Goal: Task Accomplishment & Management: Complete application form

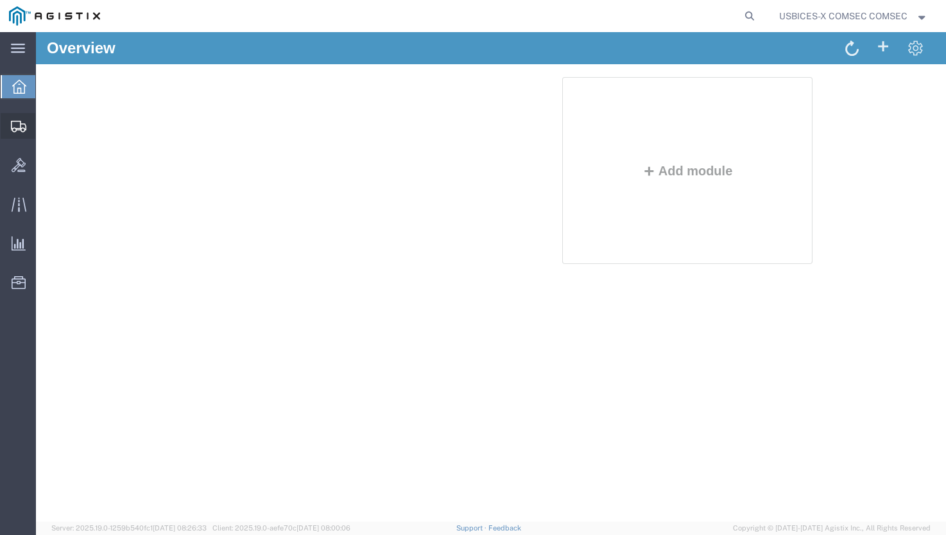
click at [0, 0] on span "Create Shipment" at bounding box center [0, 0] width 0 height 0
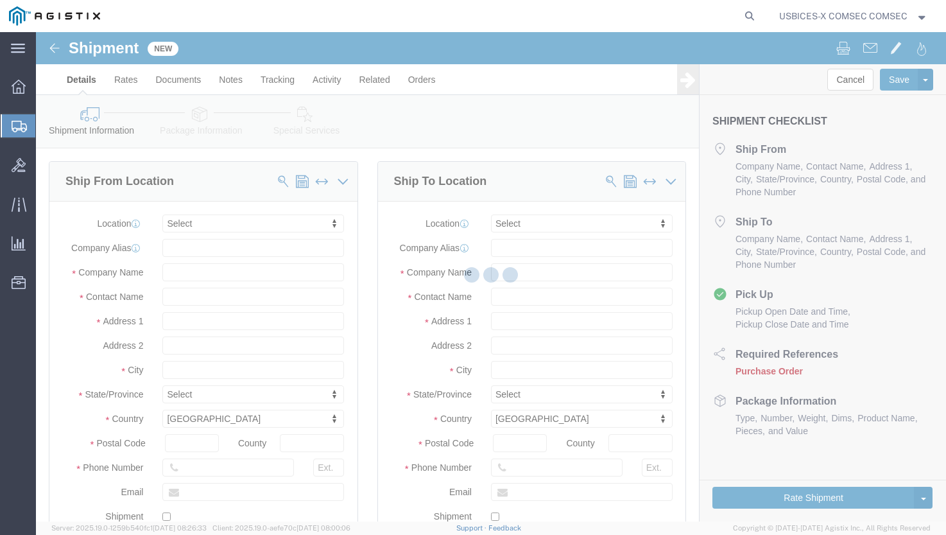
select select
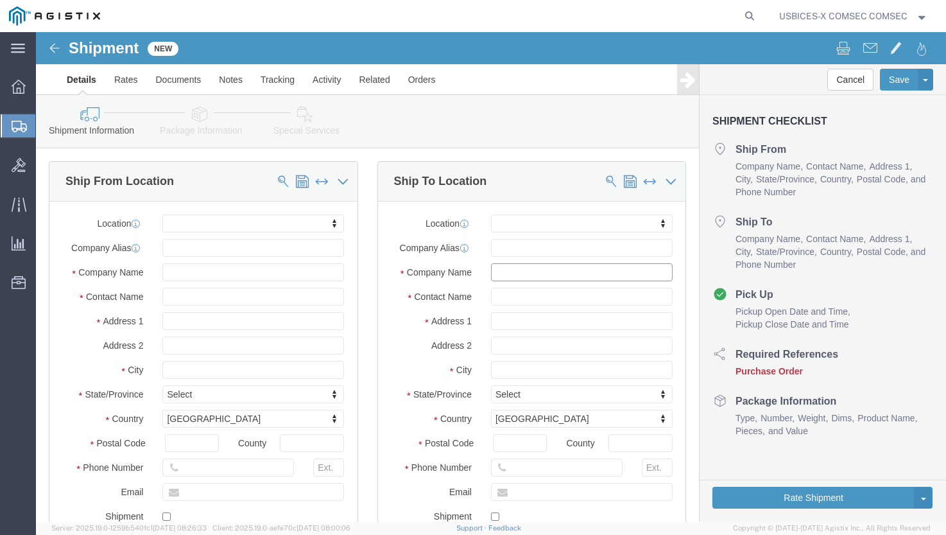
click input "text"
click input "Northcom/NORAD"
drag, startPoint x: 496, startPoint y: 239, endPoint x: 438, endPoint y: 231, distance: 58.4
click div "Company Name Northcom/NORAD"
click input "NORAD"
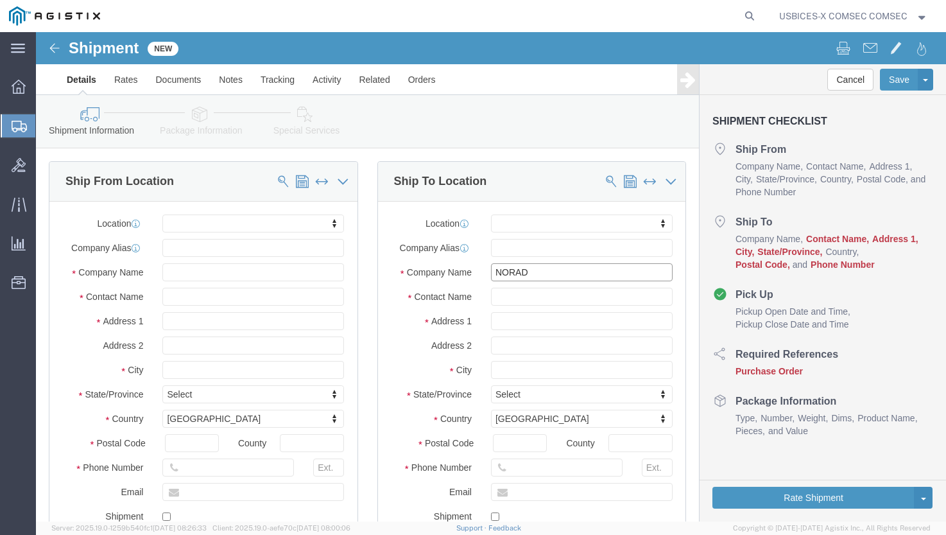
drag, startPoint x: 516, startPoint y: 236, endPoint x: 397, endPoint y: 241, distance: 118.9
click div "Company Name NORAD"
paste input "-USNC J6"
type input "NORAD-USNC J6"
click input "text"
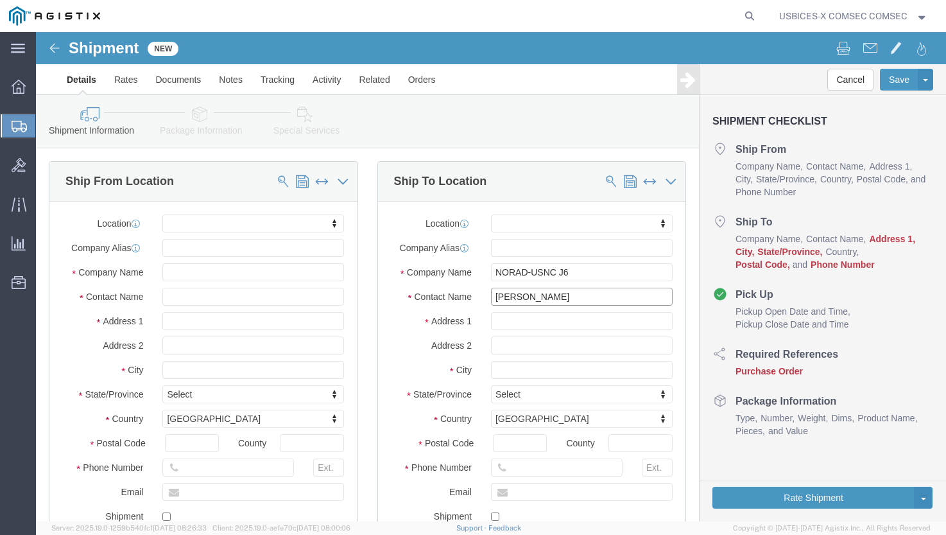
type input "James Reed"
click input "text"
paste input "225 S. Vermillion Ave."
type input "225 S. Vermillion Ave."
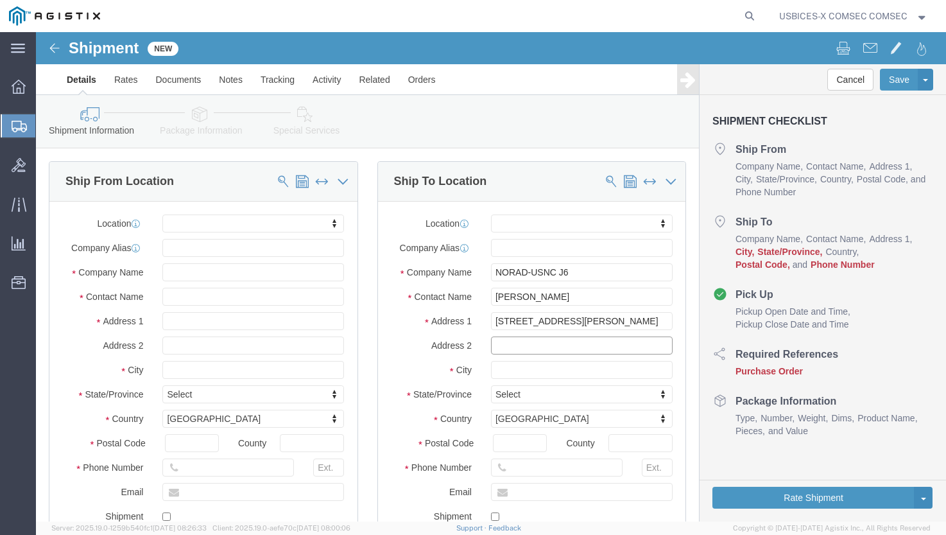
select select
click input "text"
paste input "Unit 90 ODC"
type input "Unit 90 ODC"
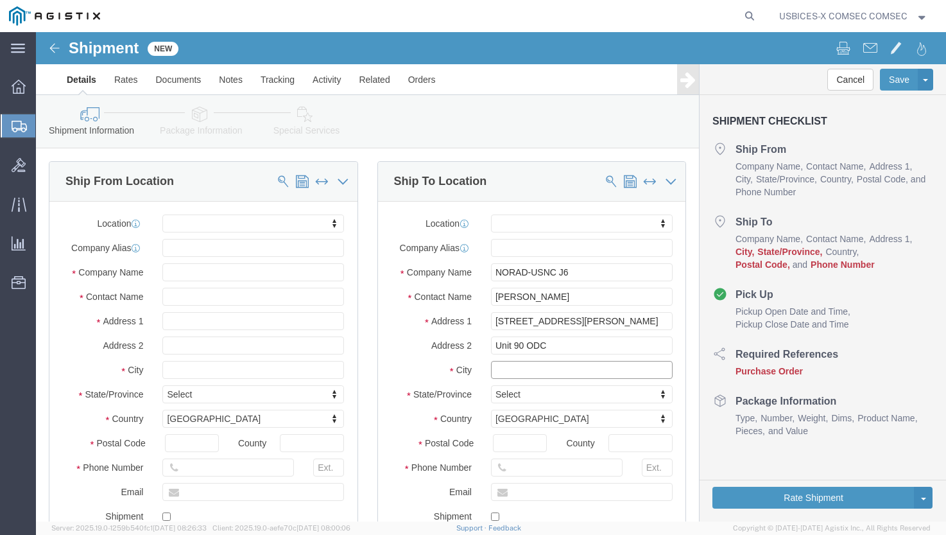
click input "text"
paste input "Brownsville"
type input "Brownsville"
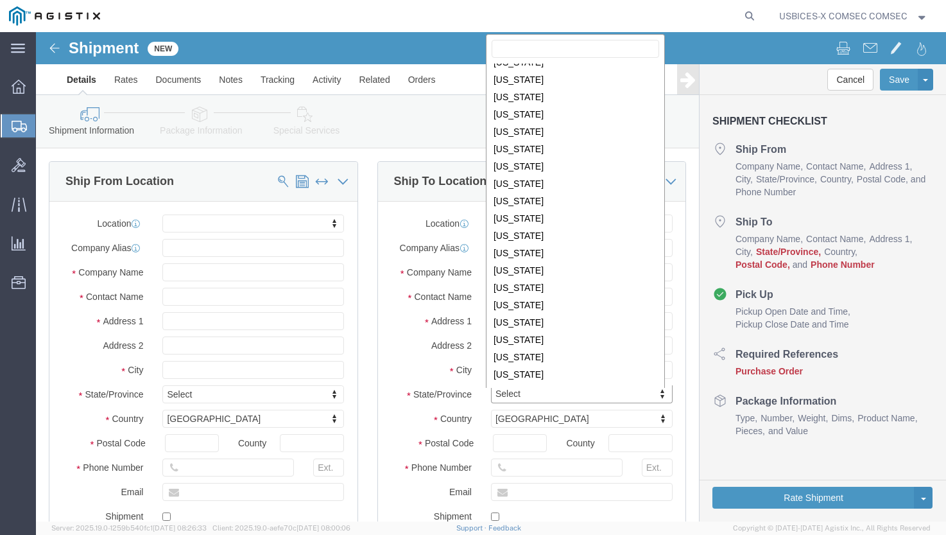
scroll to position [667, 0]
select select
select select "TX"
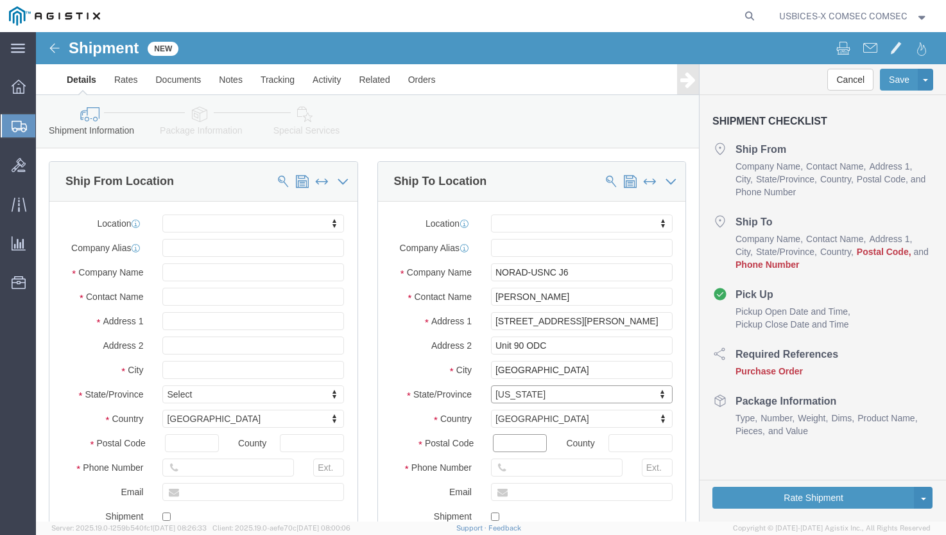
click input "Postal Code"
type input "78521"
select select
click input "text"
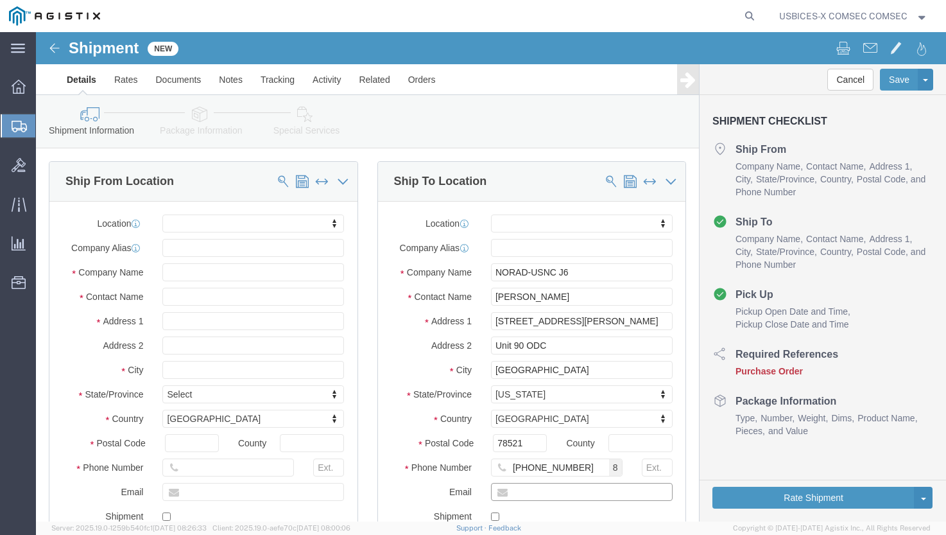
click input "text"
drag, startPoint x: 541, startPoint y: 435, endPoint x: 471, endPoint y: 433, distance: 70.0
click input "618-667-7859"
type input "956-572"
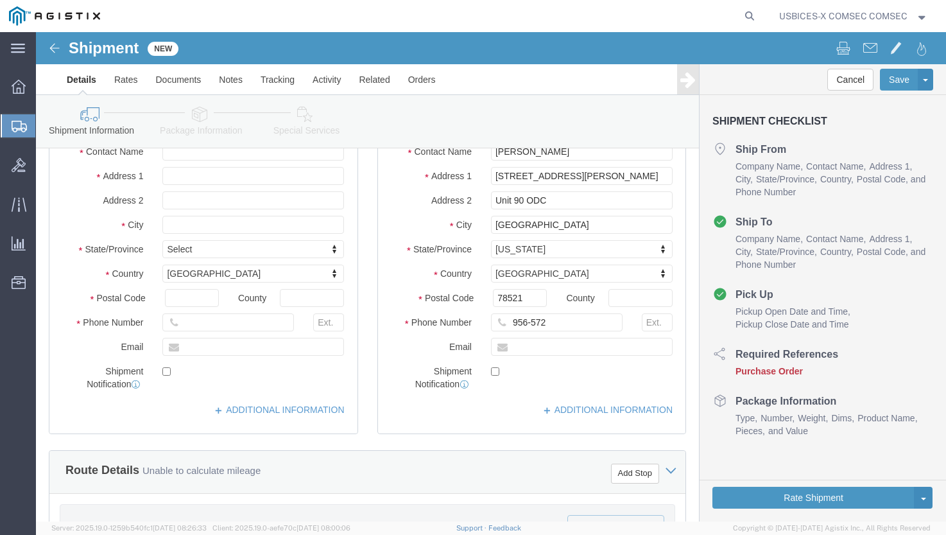
scroll to position [64, 0]
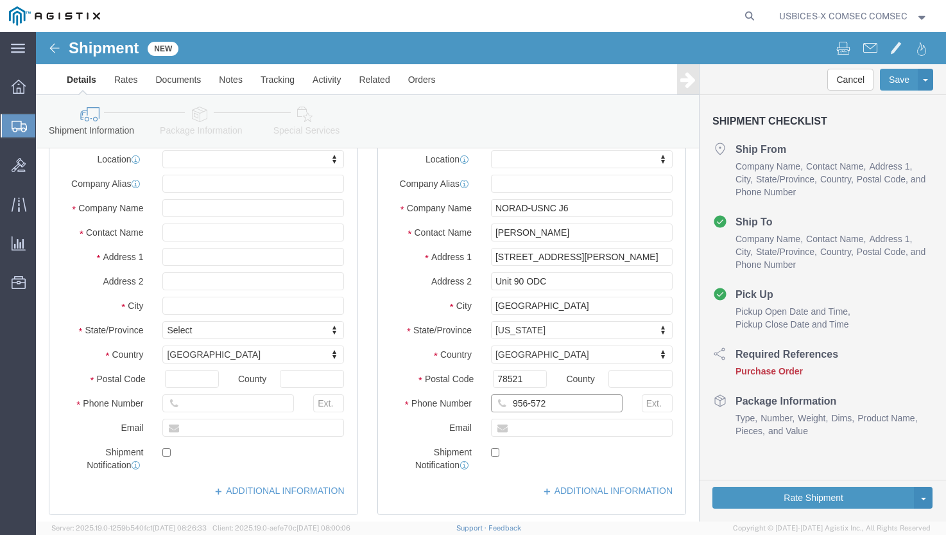
drag, startPoint x: 515, startPoint y: 373, endPoint x: 469, endPoint y: 371, distance: 46.3
click input "956-572"
click input "text"
paste input "michael.d.shepherd3.civ@mail.mil>"
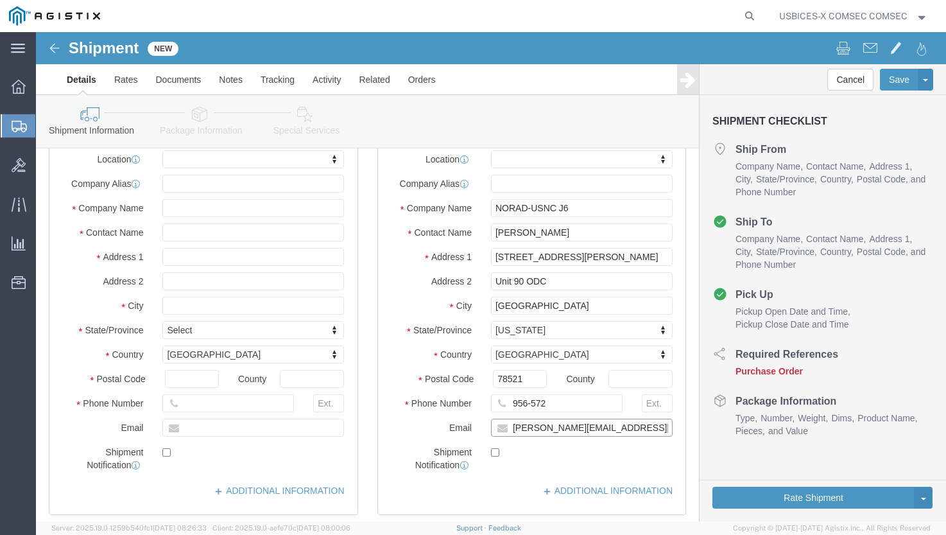
type input "michael.d.shepherd3.civ@mail.mil"
checkbox input "true"
click input "956-572"
type input "956-572-5399"
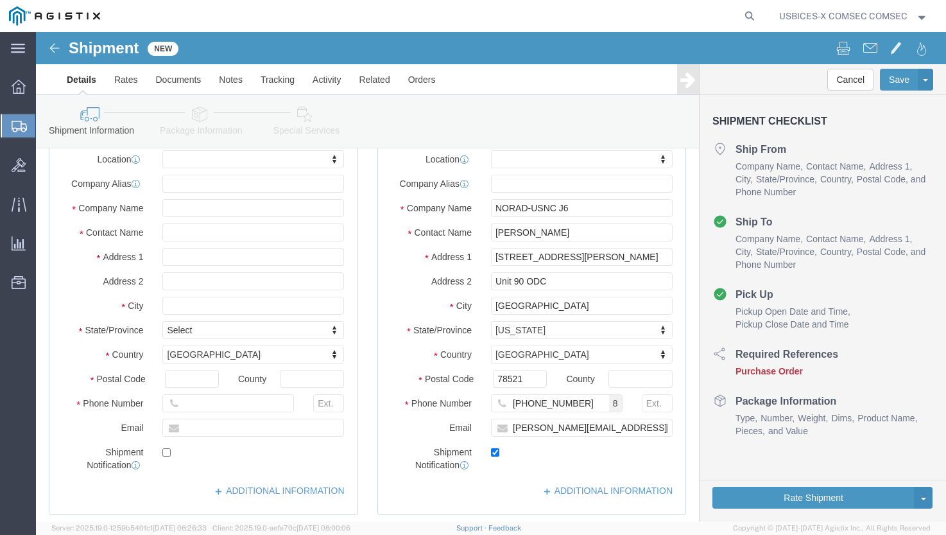
drag, startPoint x: 899, startPoint y: 265, endPoint x: 503, endPoint y: 421, distance: 426.3
click label
click input "checkbox"
checkbox input "true"
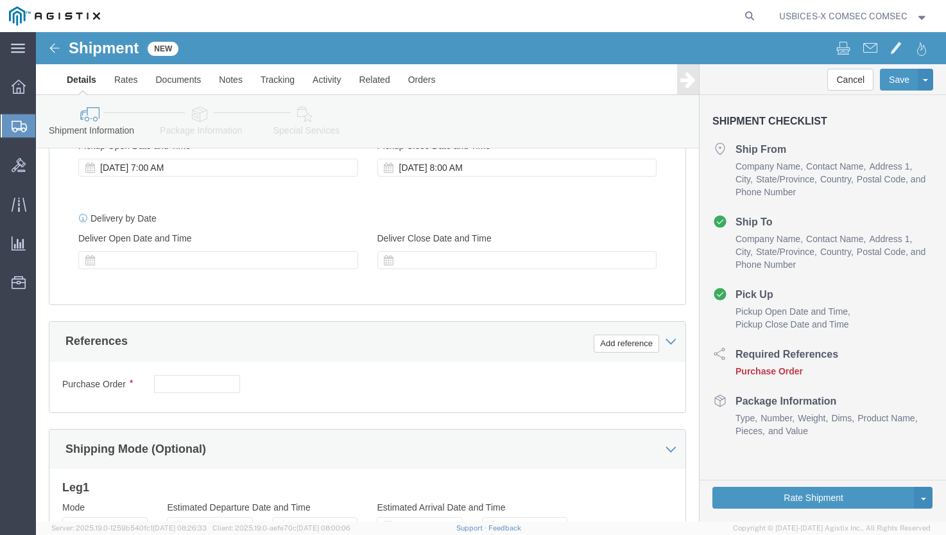
scroll to position [835, 0]
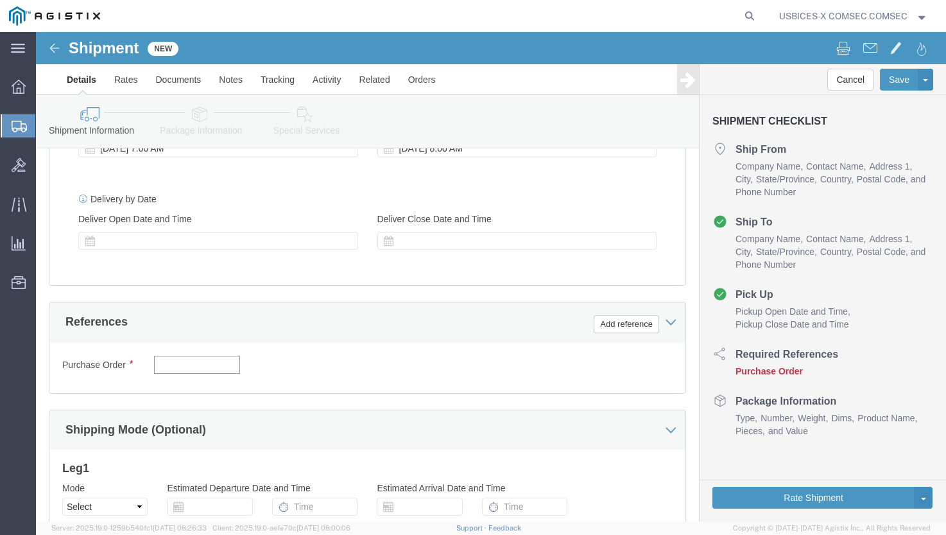
click input "text"
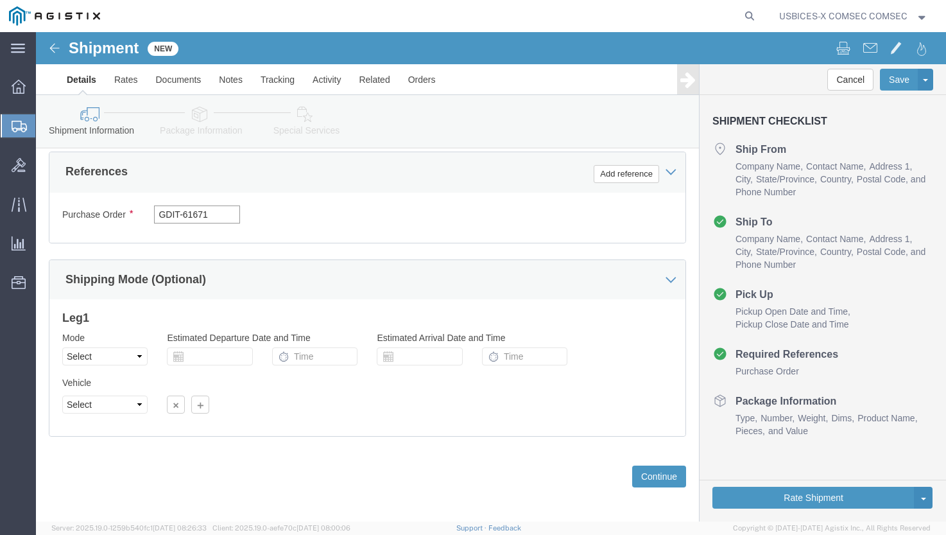
scroll to position [990, 0]
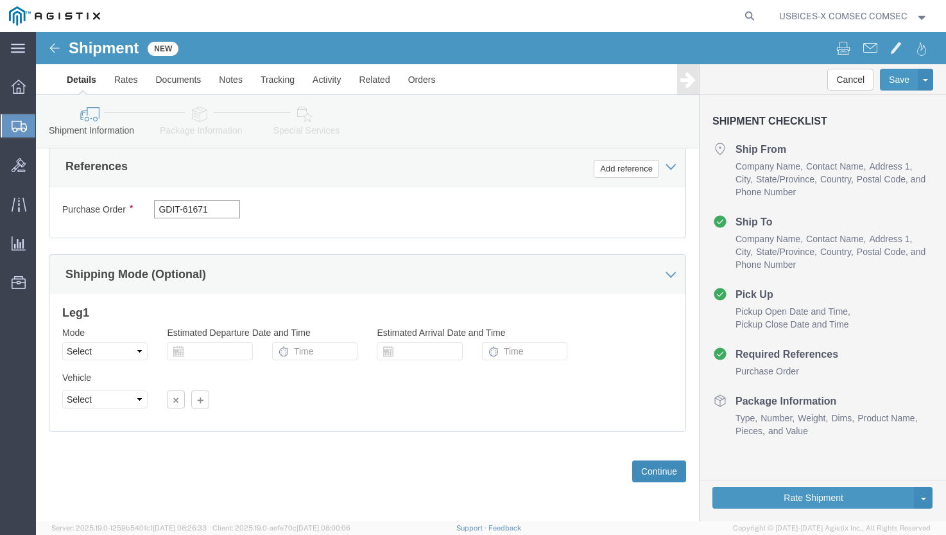
type input "GDIT-61671"
click button "Continue"
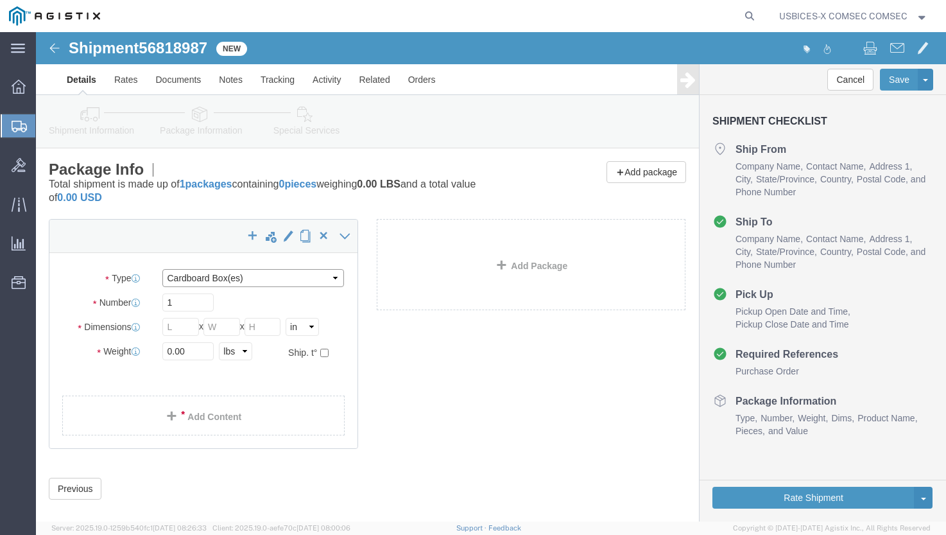
click select "Select Bale(s) Basket(s) Bolt(s) Bottle(s) Buckets Bulk Bundle(s) Can(s) Cardbo…"
select select "YRPK"
click select "Select Bale(s) Basket(s) Bolt(s) Bottle(s) Buckets Bulk Bundle(s) Can(s) Cardbo…"
drag, startPoint x: 155, startPoint y: 322, endPoint x: 105, endPoint y: 318, distance: 49.6
click div "Weight 0.00 Select kgs lbs Ship. t°"
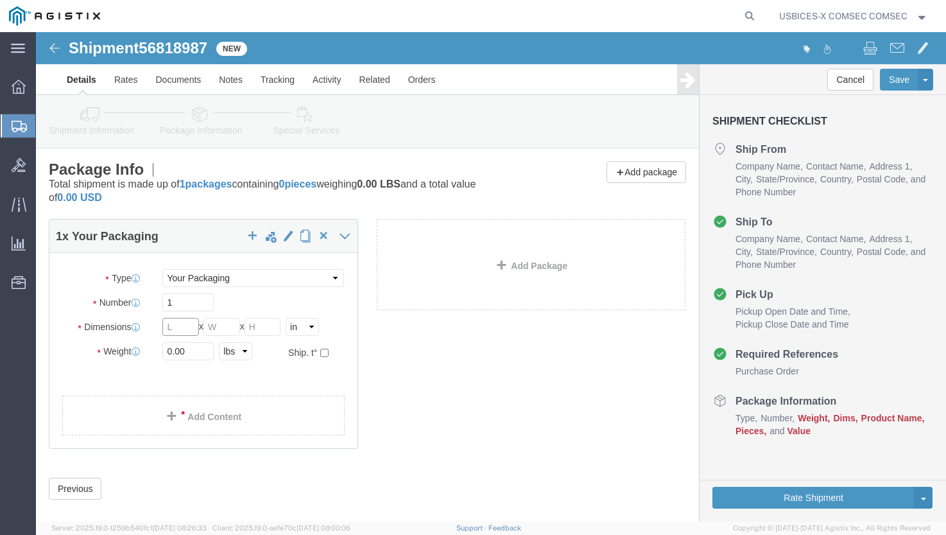
click input "text"
type input "26"
type input "21"
type input "4.5"
drag, startPoint x: 157, startPoint y: 318, endPoint x: 105, endPoint y: 324, distance: 51.7
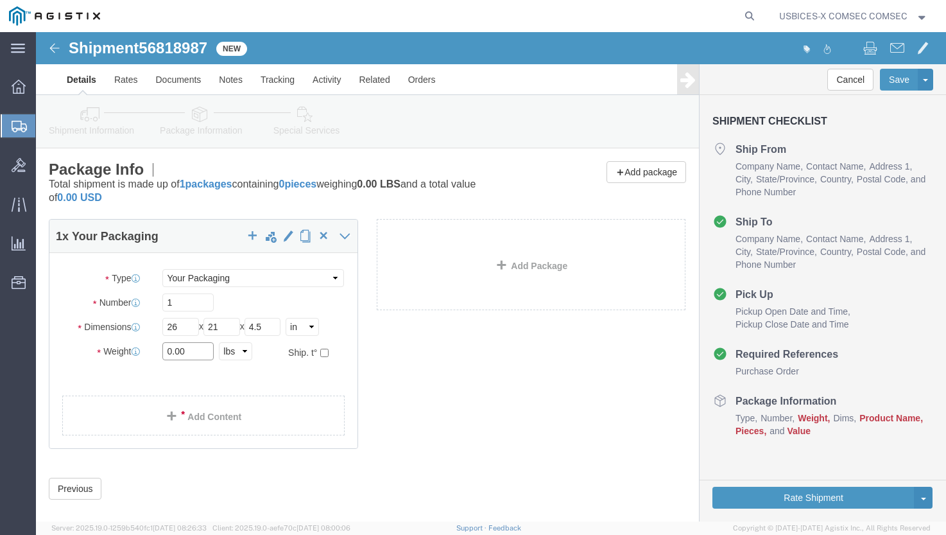
click div "Weight 0.00 Select kgs lbs Ship. t°"
type input "18.5"
click link "Add Content"
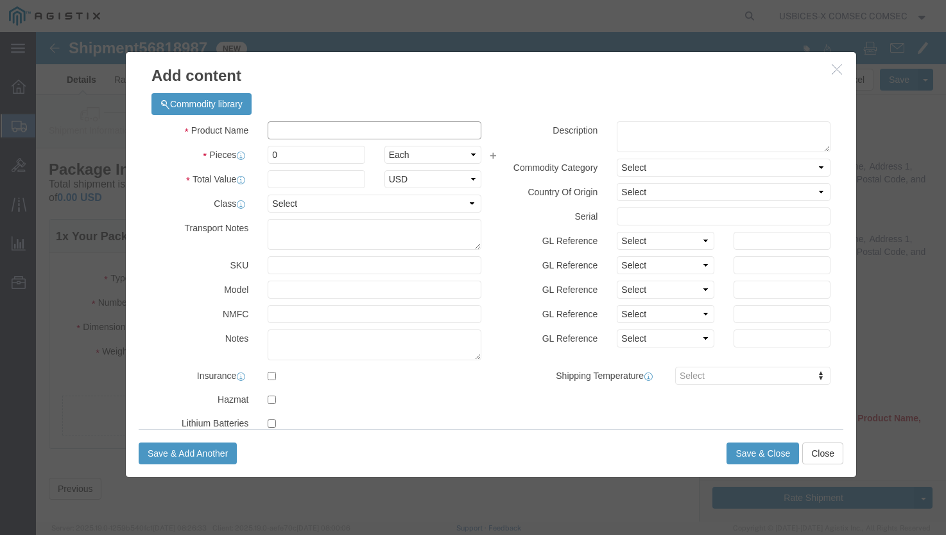
click input "text"
paste input "US00250675·1 TLUR-KIT, TACLANE Universal Rack Mount Shelf Kit"
type input "US00250675·1 TLUR-KIT, TACLANE Universal Rack Mount Shelf Kit"
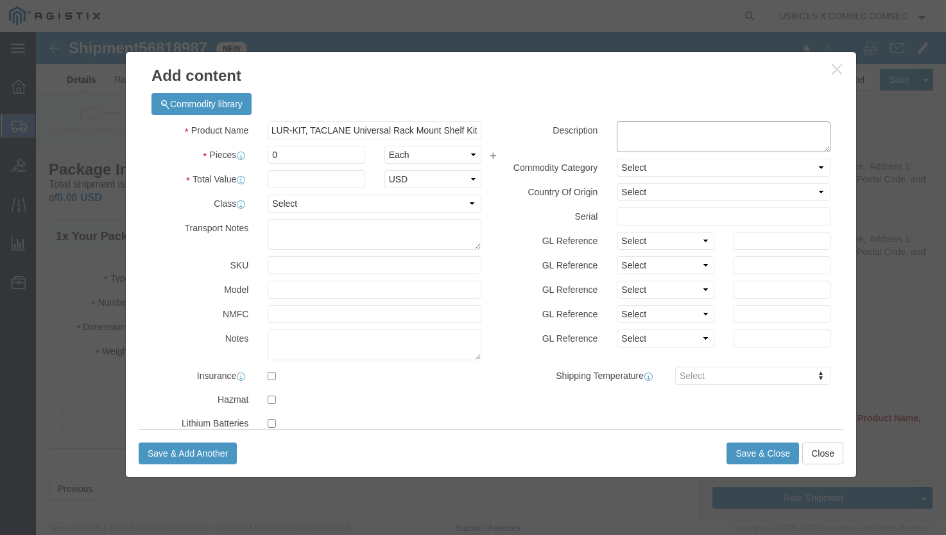
click textarea
paste textarea "US00250675·1 TLUR-KIT, TACLANE Universal Rack Mount Shelf Kit"
type textarea "US00250675·1 TLUR-KIT, TACLANE Universal Rack Mount Shelf Kit"
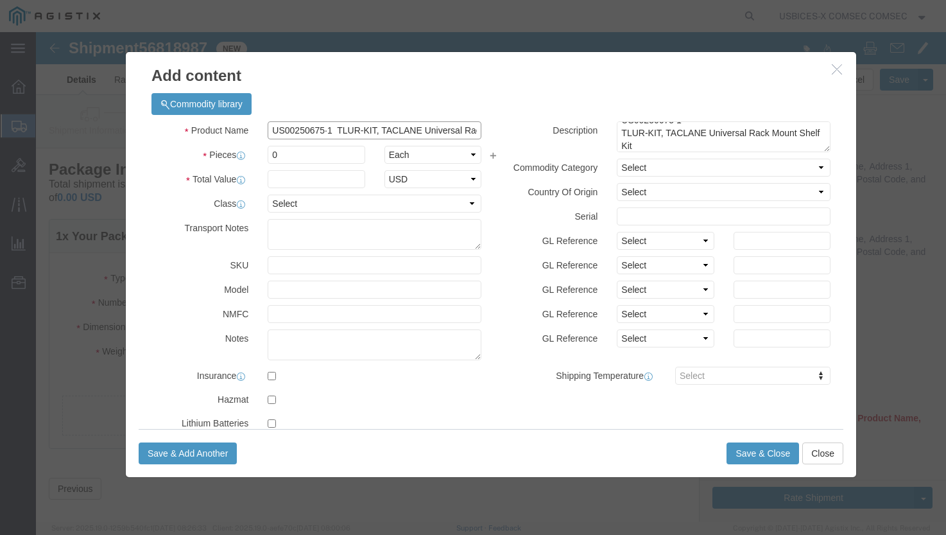
click input "US00250675·1 TLUR-KIT, TACLANE Universal Rack Mount Shelf Kit"
click input "US00250675·1 TLUR-KIT, Tal Rack Mount lf Kit"
click input "US00250675·1 TLUR-KIT, Ta"
type input "U"
paste input "US00250675·1 TLUR-KIT, TACLANE Universal Rack Mount Shelf Kit"
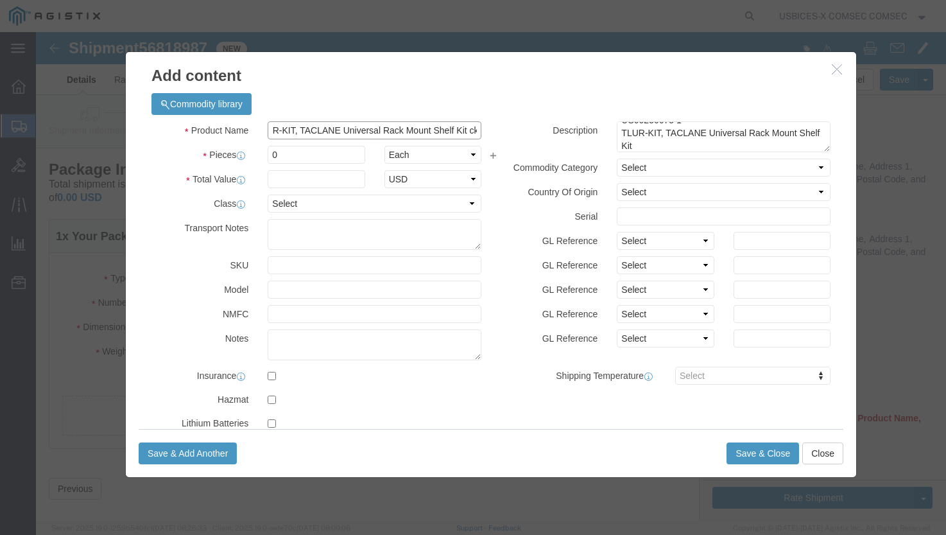
scroll to position [0, 86]
click input "US00250675·1 TLUR-KIT, TACLANE Universal Rack Mount Shelf Kit ck"
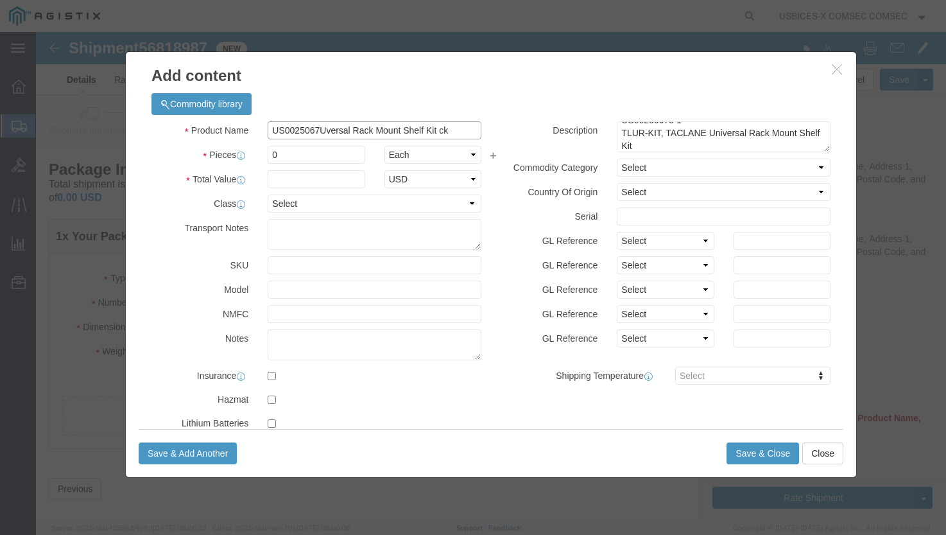
click input "US0025067Uversal Rack Mount Shelf Kit ck"
click input "versal Racknt Shelf Kit ck"
click input "nt Shelf Ki"
type input "n"
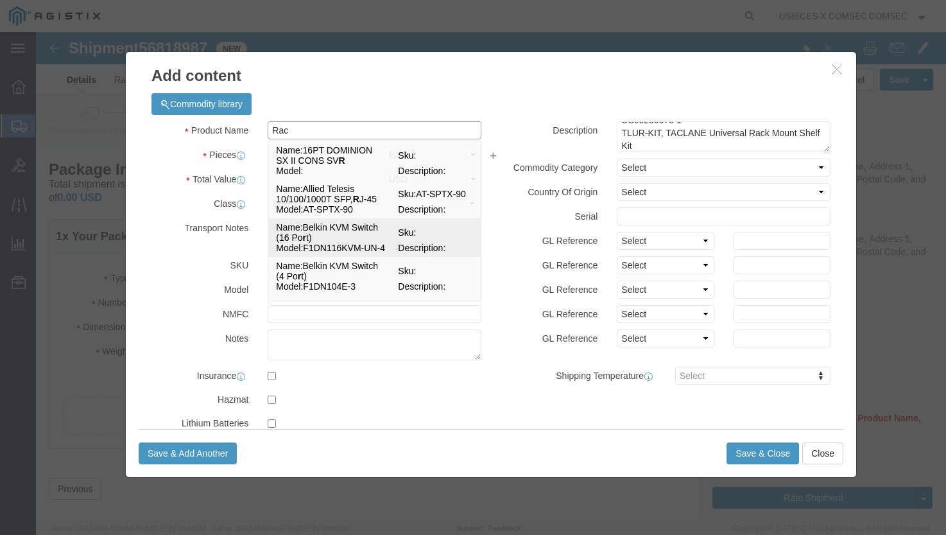
type input "Rack"
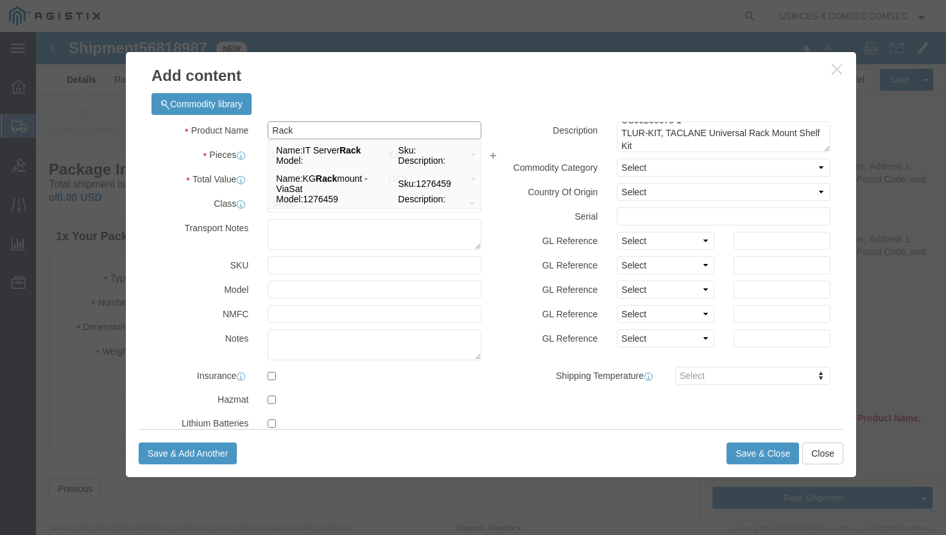
drag, startPoint x: 259, startPoint y: 100, endPoint x: 206, endPoint y: 92, distance: 53.9
click div "Product Name Rack Rack Name: IT Server Rack Sku: Model: Description: Name: KG R…"
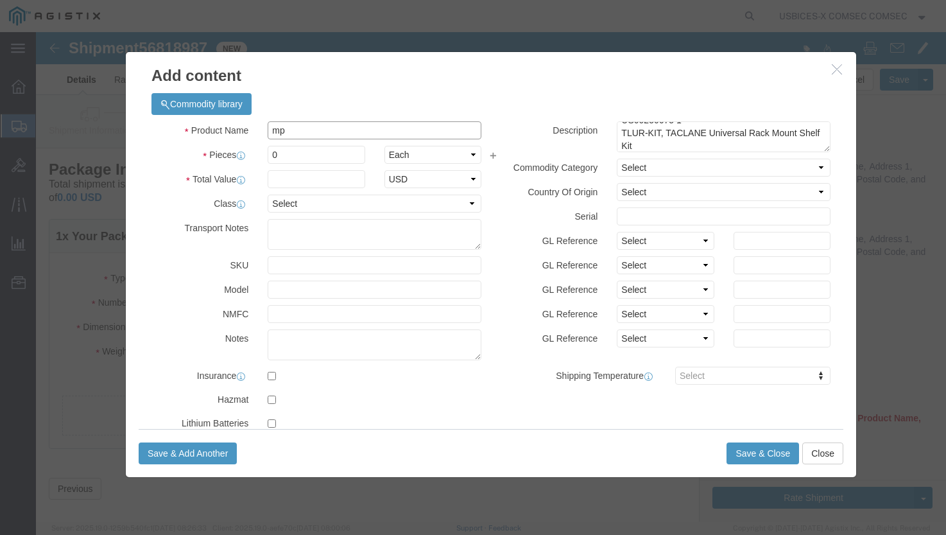
type input "m"
drag, startPoint x: 263, startPoint y: 98, endPoint x: 229, endPoint y: 94, distance: 34.9
click input "Mount"
click input "GDMS Rack"
drag, startPoint x: 290, startPoint y: 98, endPoint x: 175, endPoint y: 91, distance: 114.5
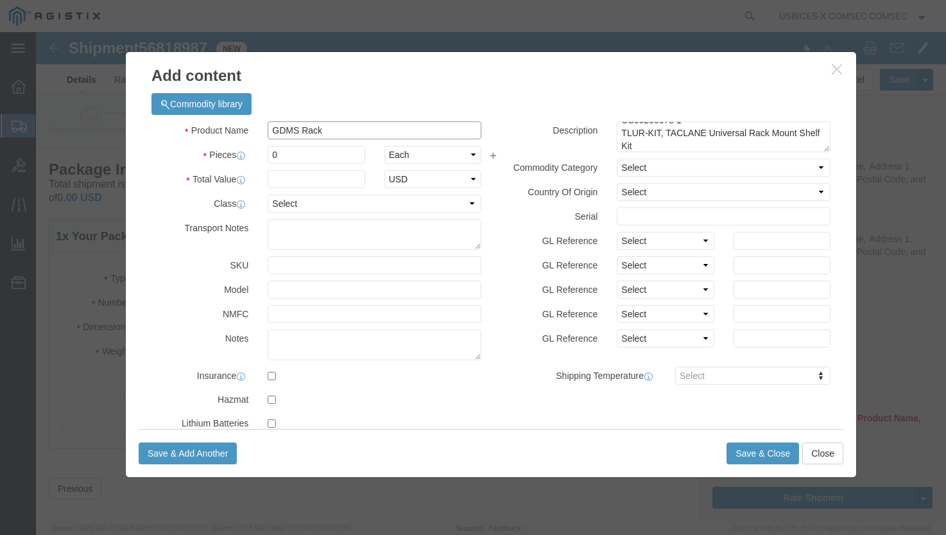
click div "Product Name GDMS Rack Mount"
click icon "button"
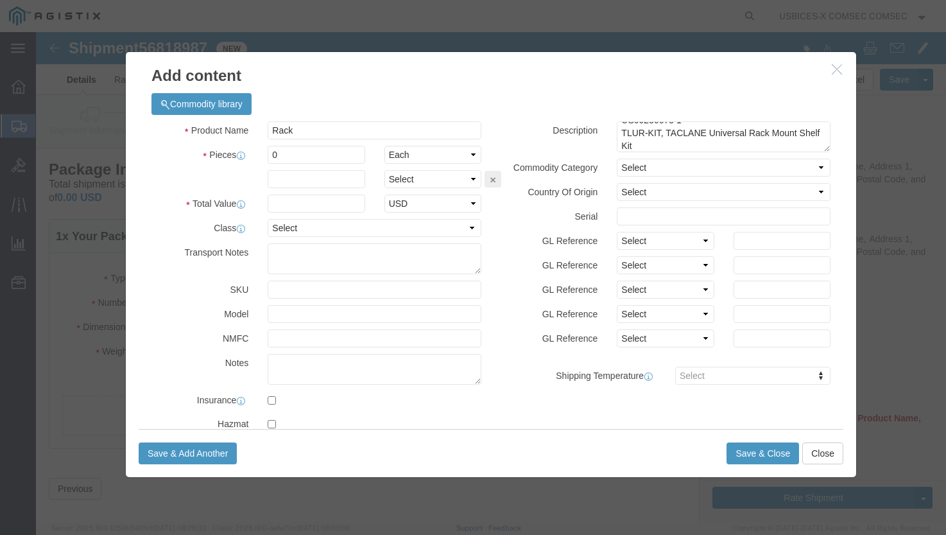
click icon "button"
click input "Rack"
drag, startPoint x: 270, startPoint y: 97, endPoint x: 195, endPoint y: 90, distance: 76.1
click div "Product Name Rack Rack"
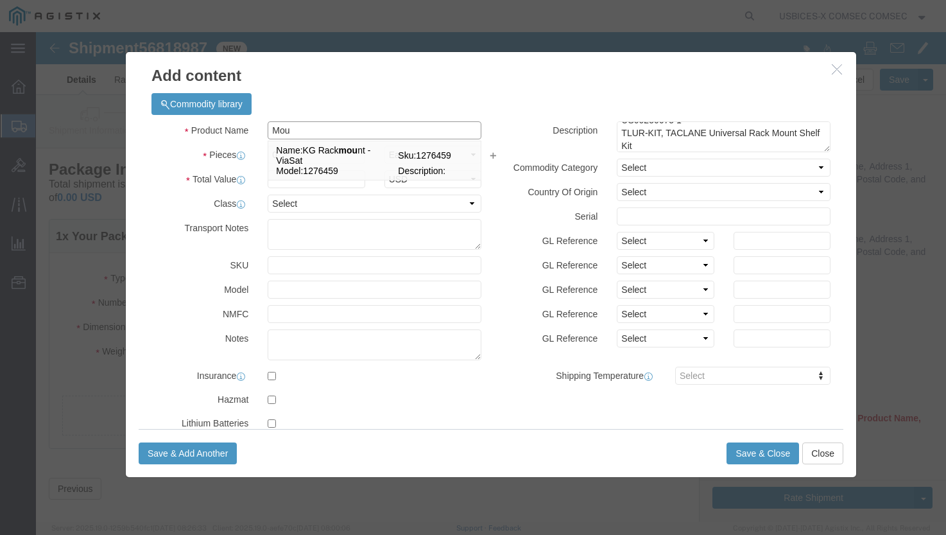
drag, startPoint x: 279, startPoint y: 99, endPoint x: 211, endPoint y: 89, distance: 68.7
click div "Product Name Mou Mou Name: KG Rack mou nt - ViaSat Sku: 1276459 Model: 1276459 …"
type input "Rack"
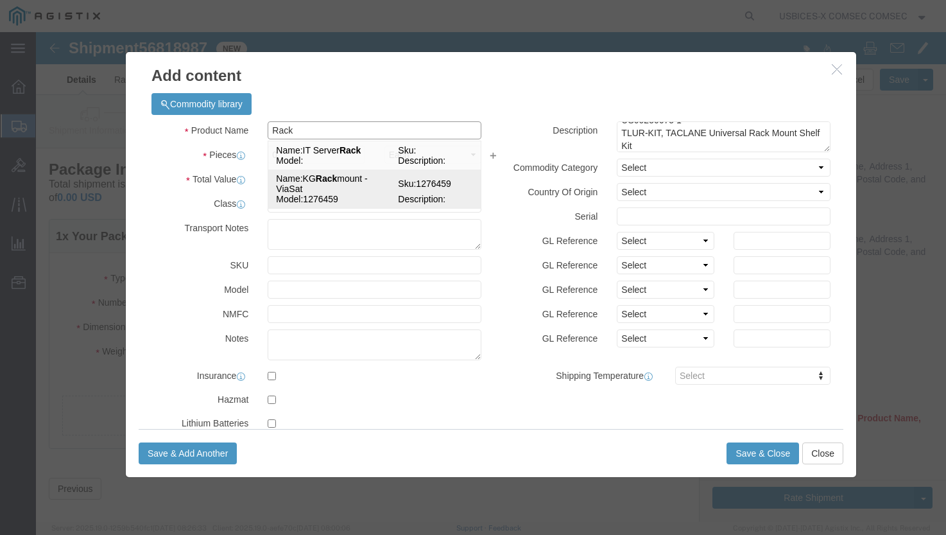
click td "Model: 1276459"
select select "USD"
select select "92.5"
select select "US"
type input "KG Rackmount - ViaSat"
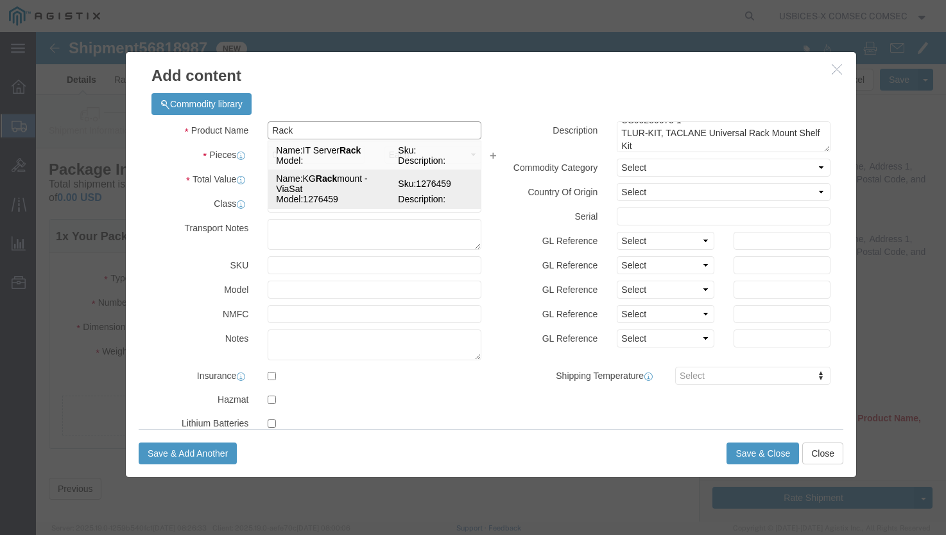
type input "1276459"
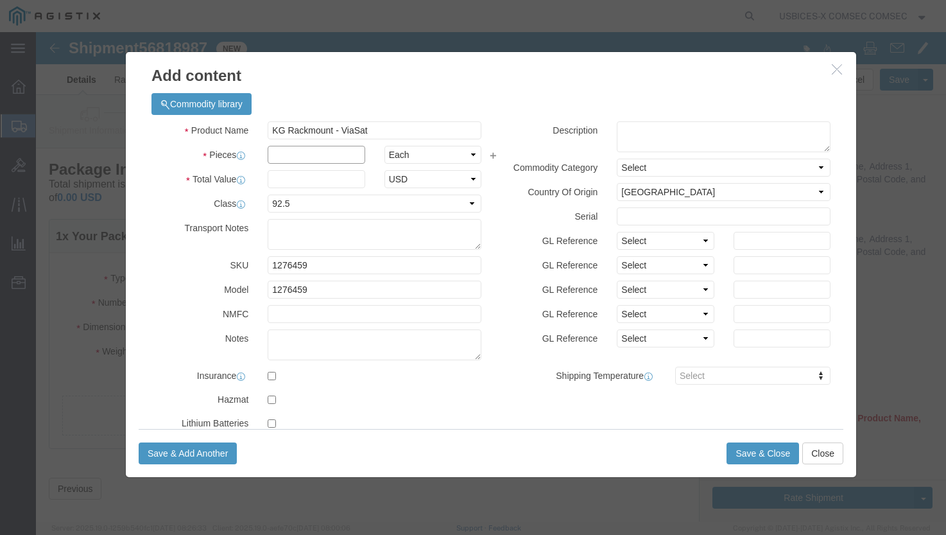
click input "text"
type input "1"
click input "text"
drag, startPoint x: 340, startPoint y: 100, endPoint x: 291, endPoint y: 99, distance: 48.2
click input "KG Rackmount - ViaSat"
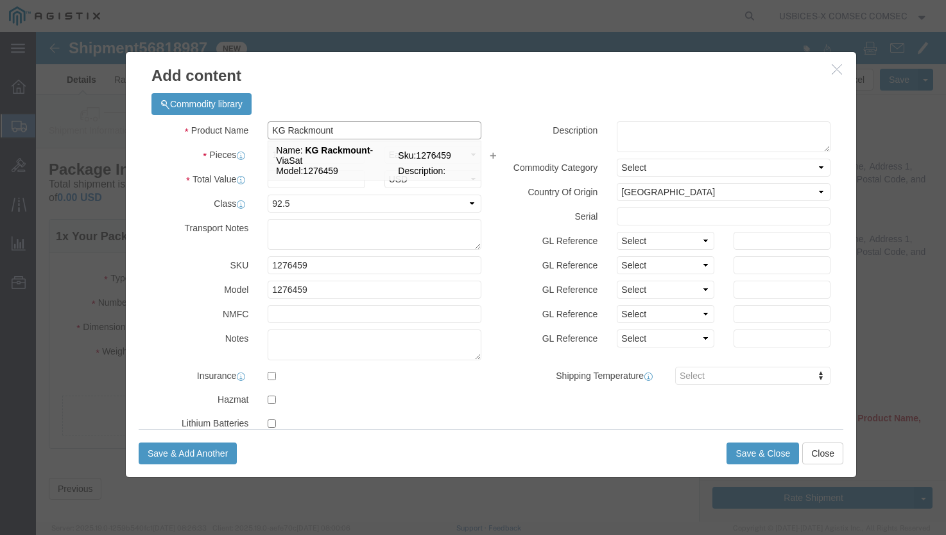
type input "KG Rackmount"
click div "Commodity library"
click input "text"
type input "395"
click input "text"
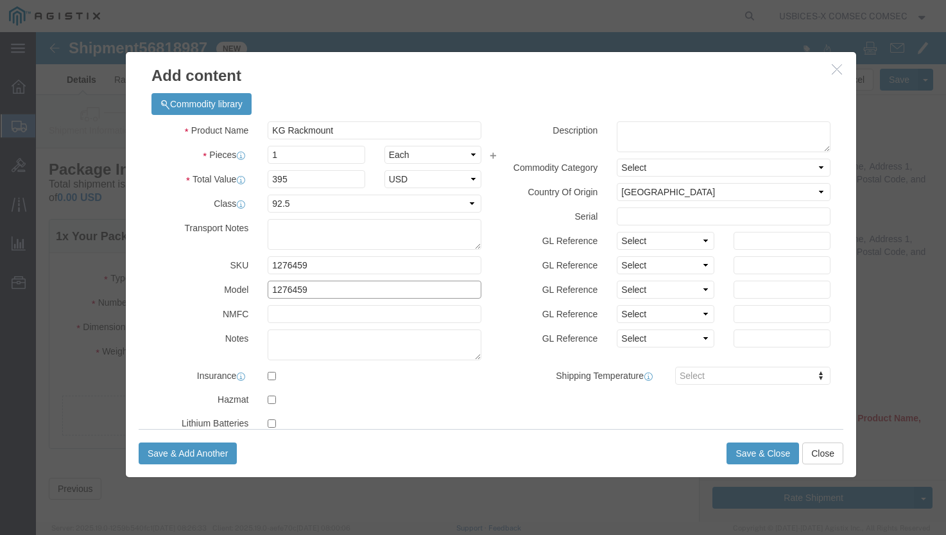
drag, startPoint x: 279, startPoint y: 258, endPoint x: 196, endPoint y: 251, distance: 83.1
click div "Product Name KG Rackmount KG Rackmount Pieces 1 Select Bag Barrels 100Board Fee…"
click input "text"
paste input "US00250675·1"
type input "US00250675·1"
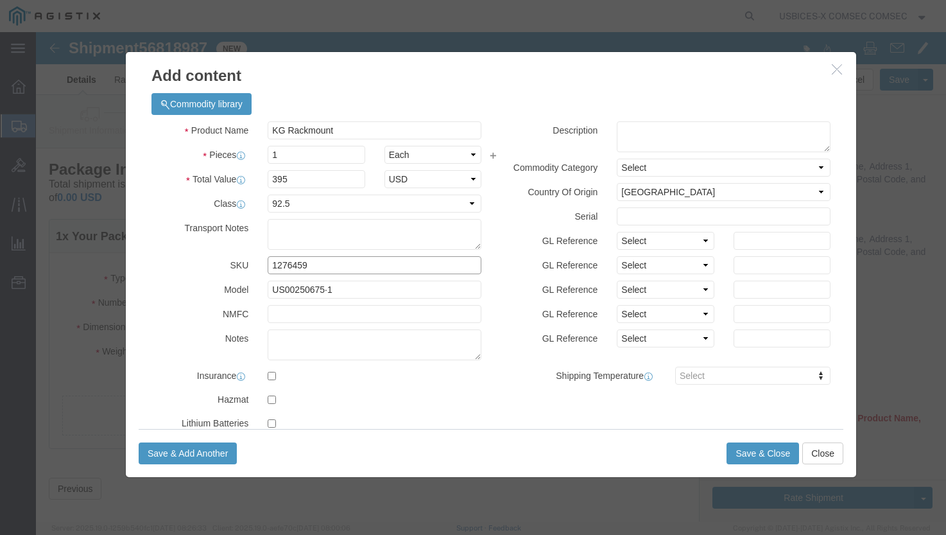
drag, startPoint x: 273, startPoint y: 231, endPoint x: 151, endPoint y: 229, distance: 122.6
click div "SKU 1276459"
click input "text"
click textarea
type textarea "GDIT-61671 //"
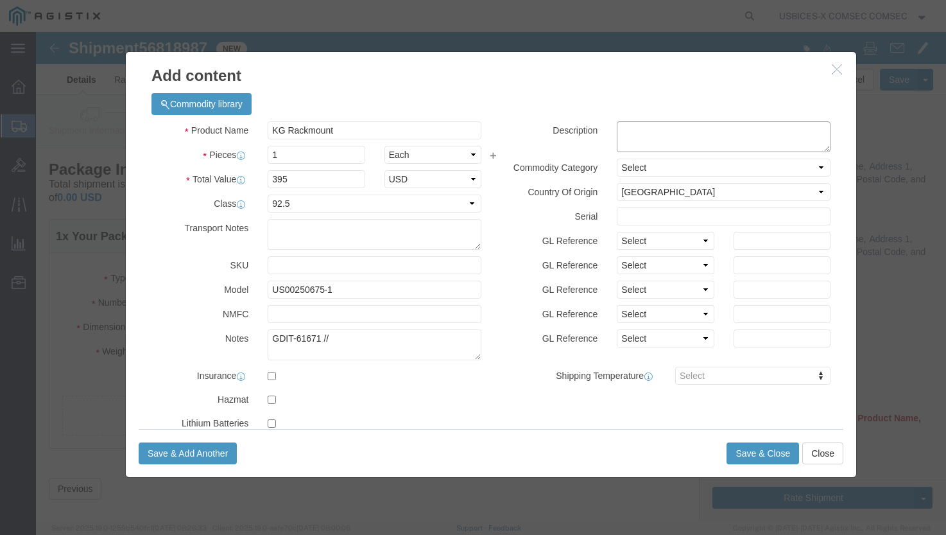
click textarea
paste textarea "TLUR-KIT, TACLANE Universal Rack Mount Shelf Kit"
click textarea "TLUR-KIT, TACLANE Universal Rack Mount Shelf Kit"
type textarea "TLUR-KIT, TACLANE 19" Universal Rack Mount Shelf Kit"
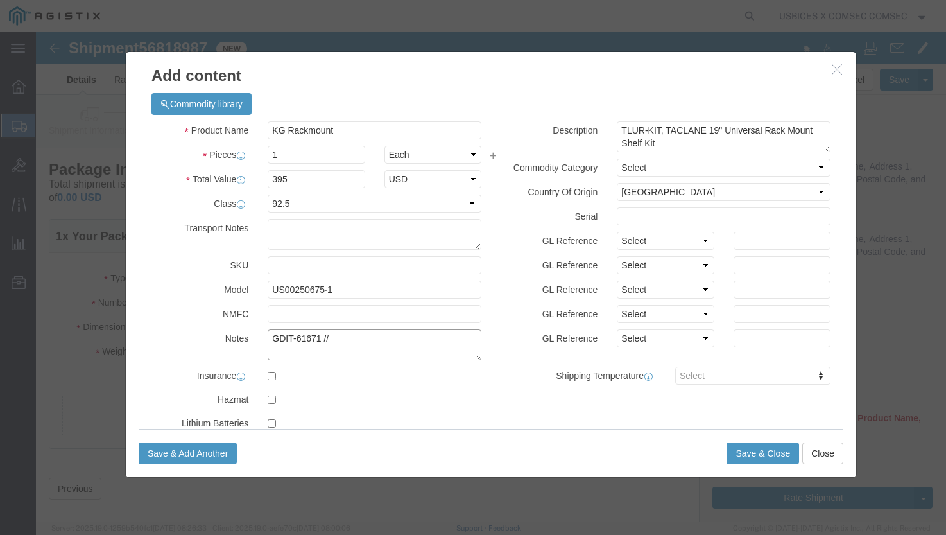
click textarea "GDIT-61671 //"
click textarea "GDIT-61671 // Supporting Embassy Mexico"
click textarea "GDIT-61671 // Supporting Embassy Mexico //"
click textarea "GDIT-61671 // Supporting Embassy Mexico // additional POC:"
paste textarea "michael.d.shepherd3.civ@mail.mil>"
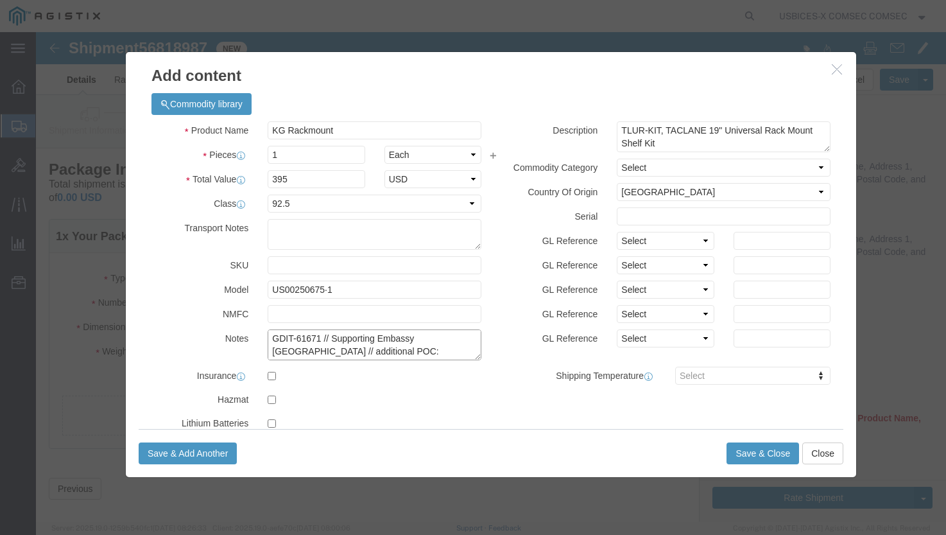
scroll to position [10, 0]
click textarea "GDIT-61671 // Supporting Embassy Mexico // additional POC: michael.d.shepherd3.…"
type textarea "GDIT-61671 // Supporting Embassy Mexico // additional POC: michael.d.shepherd3.…"
click button "Save & Close"
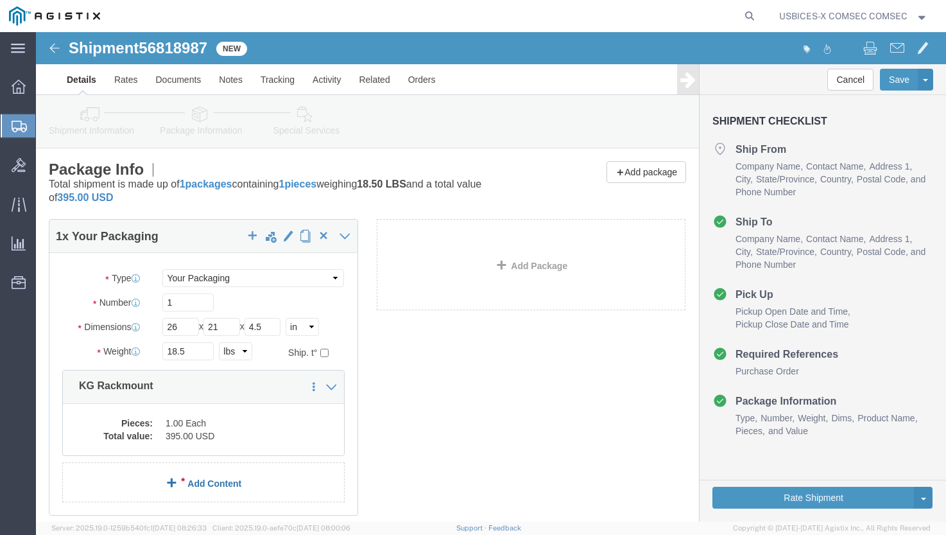
click link "Add Content"
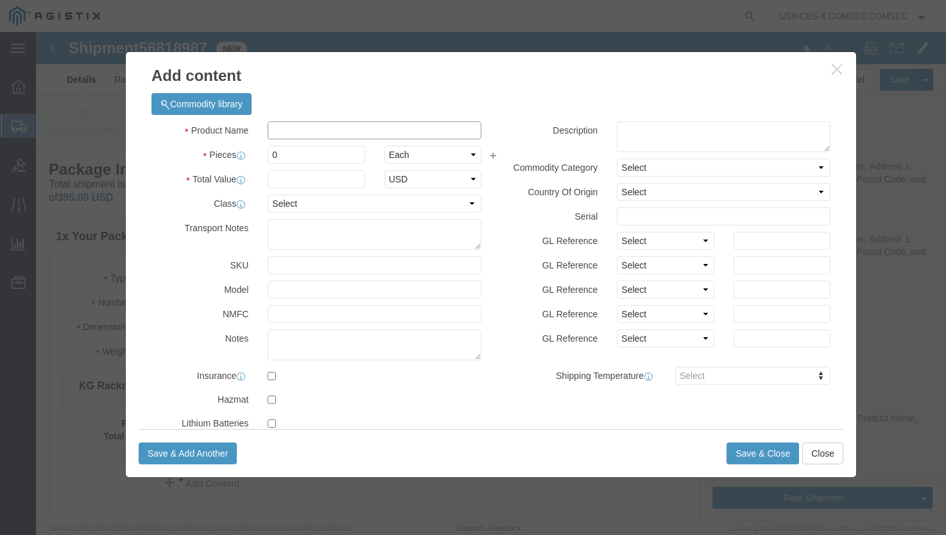
click input "text"
paste input "US002506 79-1"
type input "US002506 79-1"
click textarea
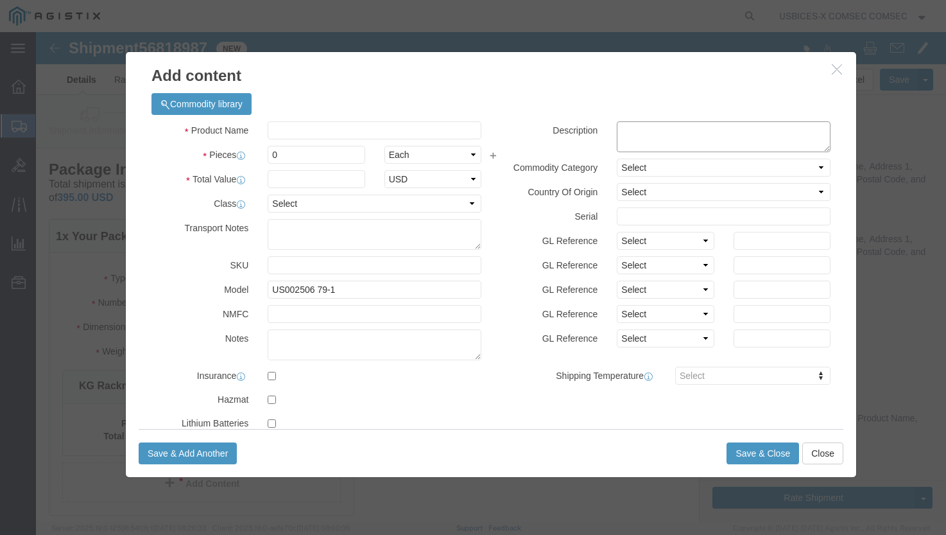
paste textarea "TLUR-MDOD, TACLANE Universal Rack Mount Shelf-Medium Quick Disconnect Accessory…"
type textarea "TLUR-MDOD, TACLANE Universal Rack Mount Shelf-Medium Quick Disconnect Accessory…"
click input "text"
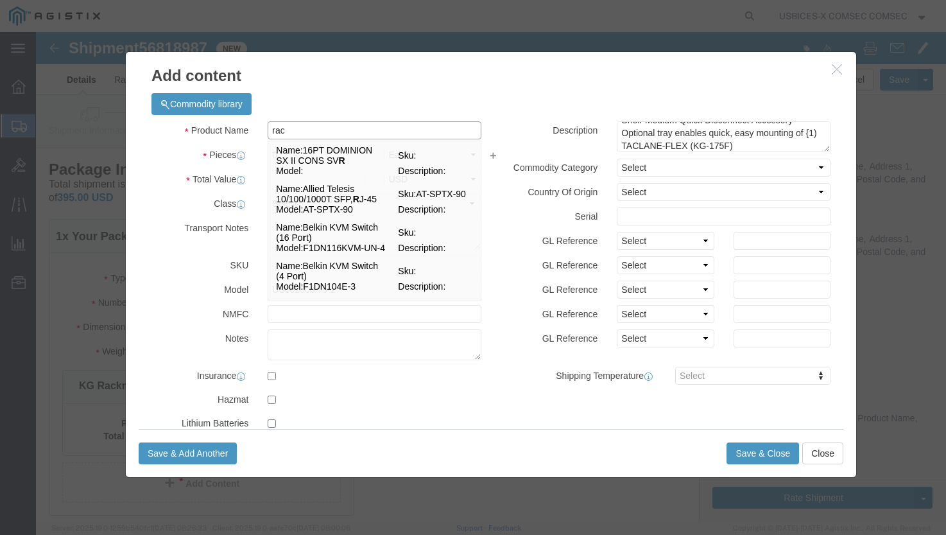
type input "rack"
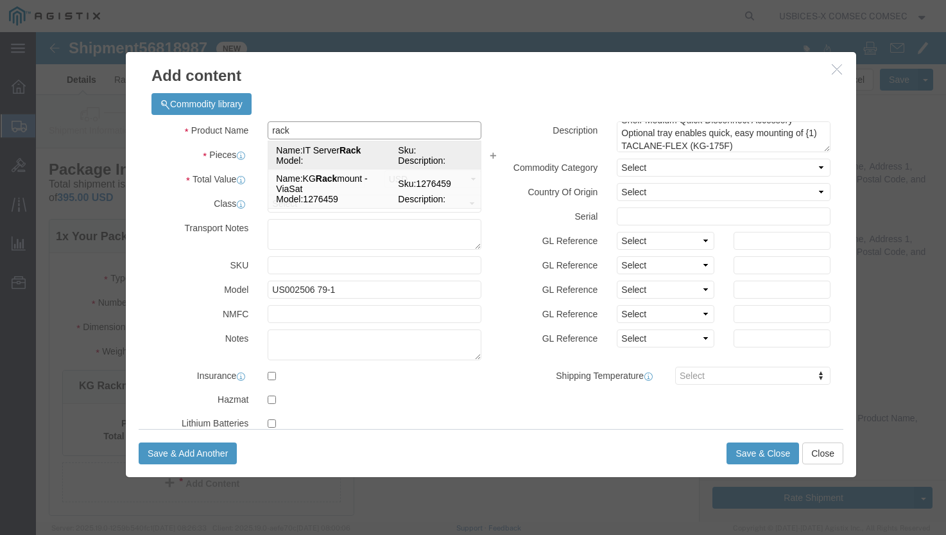
click strong "Rack"
type input "300"
select select "USD"
select select "92.5"
select select "US"
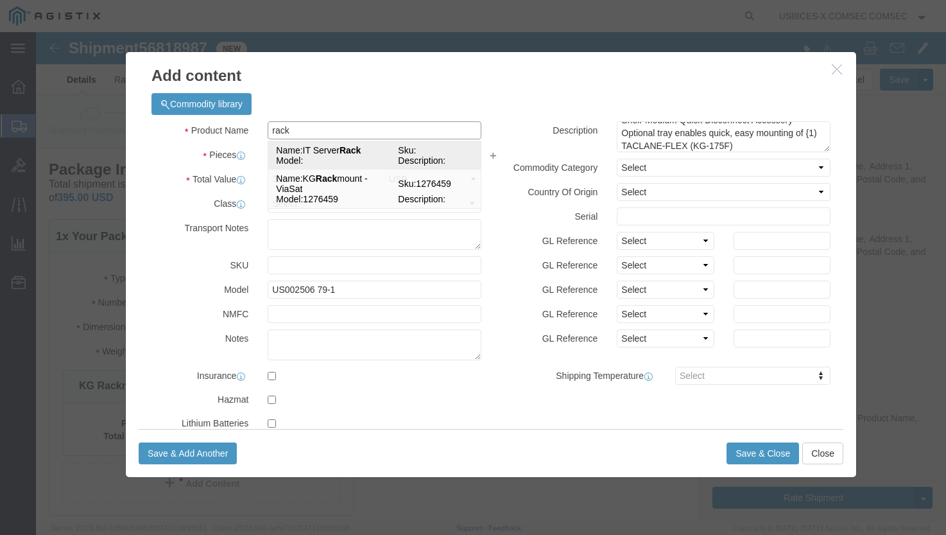
type input "IT Server Rack"
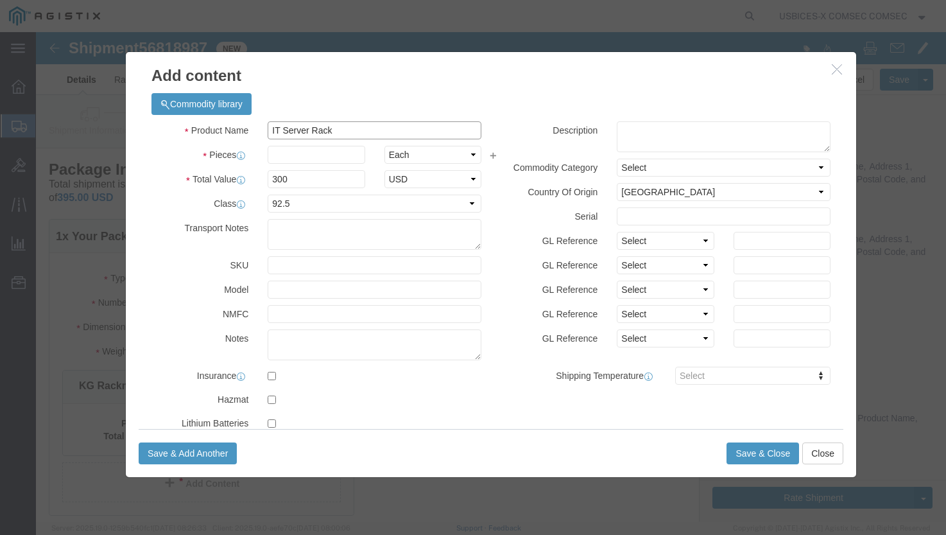
scroll to position [0, 0]
click input "text"
drag, startPoint x: 268, startPoint y: 96, endPoint x: 206, endPoint y: 89, distance: 62.8
click div "Commodity library Product Name IT Server Rack rack Pieces Select Bag Barrels 10…"
click input "Rack"
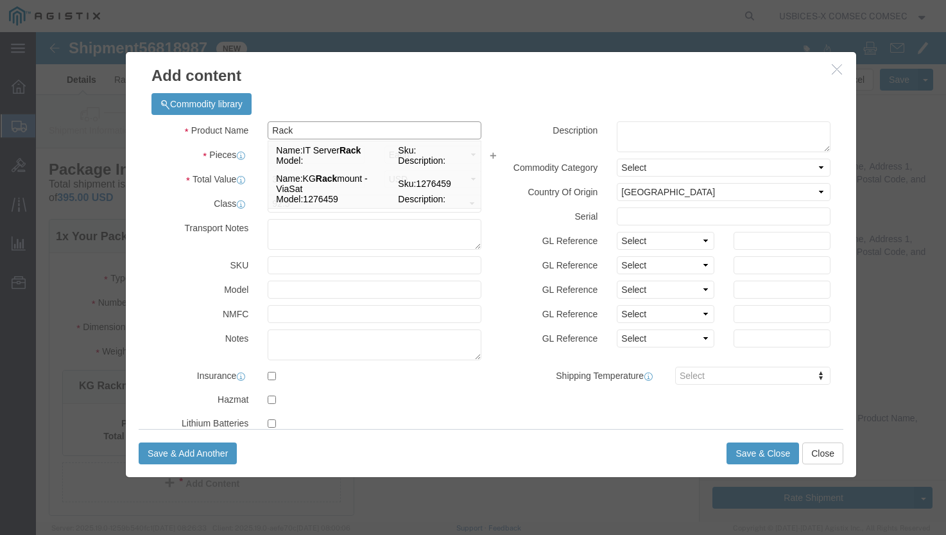
type input "Rack"
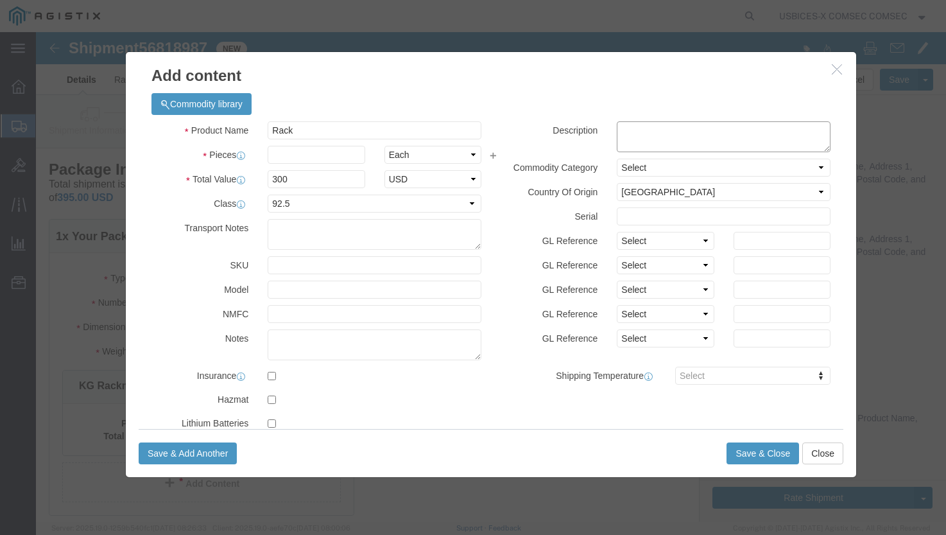
click textarea
paste textarea "TLUR-MDOD, TACLANE Universal Rack Mount Shelf-Medium Quick Disconnect Accessory…"
drag, startPoint x: 577, startPoint y: 94, endPoint x: 768, endPoint y: 97, distance: 192.0
click textarea "TLUR-MDOD, TACLANE Universal Rack Mount Shelf-Medium Quick Disconnect Accessory…"
type textarea "TLUR-MDOD, TACLANE Universal Rack Mount Shelf-Medium Quick Disconnect Accessory…"
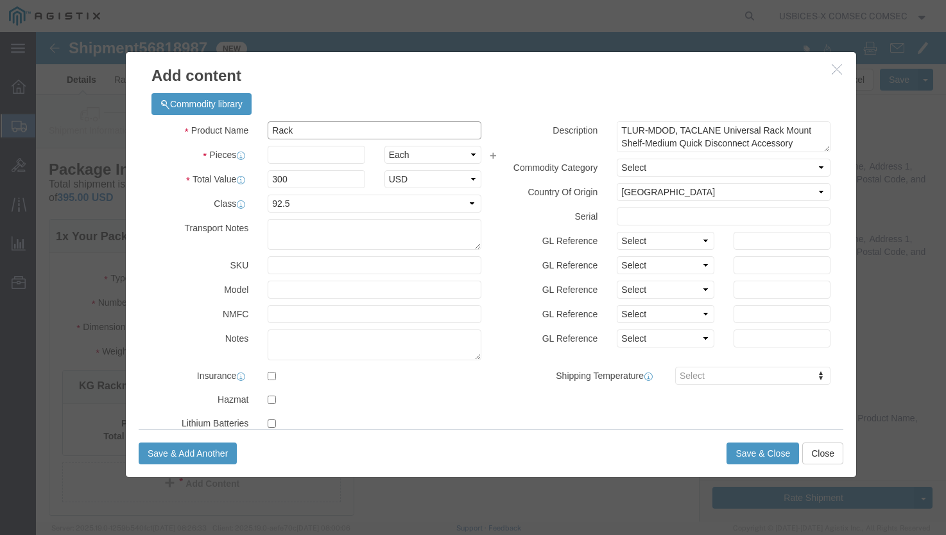
drag, startPoint x: 270, startPoint y: 98, endPoint x: 217, endPoint y: 100, distance: 53.3
click div "Rack Rack"
paste input "TLUR-MDOD, TACLANE Universal Rack Mount"
type input "TLUR-MDOD, TACLANE Universal Rack Mount"
click input "text"
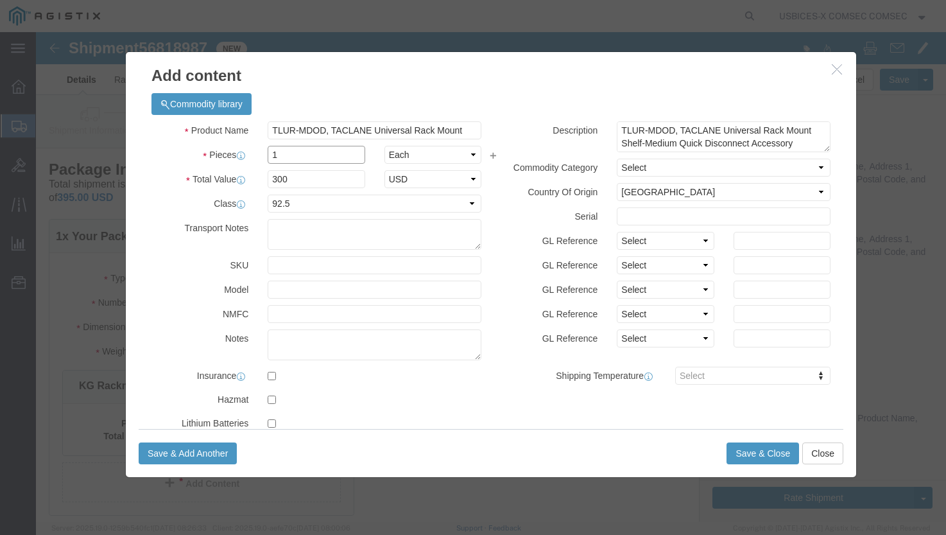
type input "1"
drag, startPoint x: 255, startPoint y: 148, endPoint x: 188, endPoint y: 146, distance: 66.8
click div "Total Value 300 Select ADP AED AFN ALL AMD AOA ARS ATS AUD AWG AZN BAM BBD BDT …"
type input "395"
click input "text"
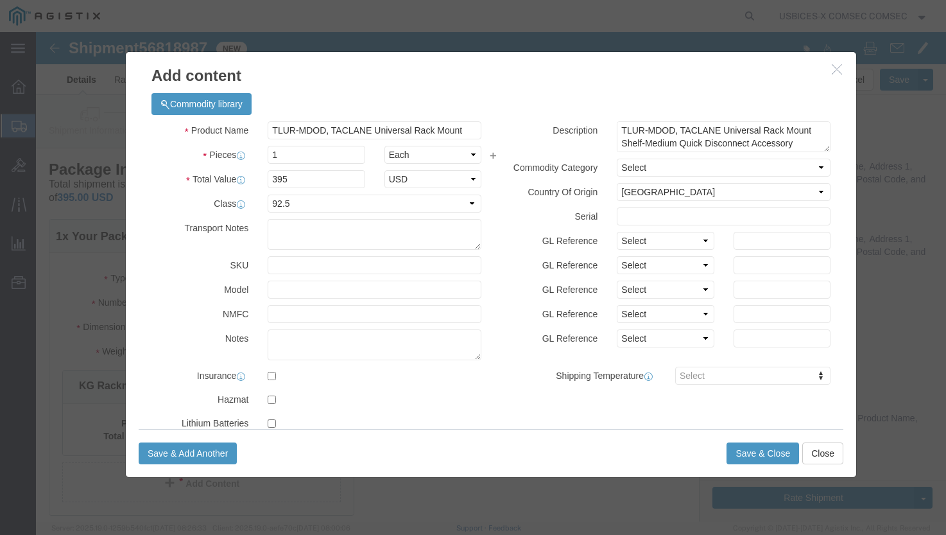
type input "US002506 79-1"
click textarea
click textarea "GDIT-61671 // Supporting Embassy Mexico // POC:"
paste textarea "michael.d.shepherd3.civ@mail.mil>"
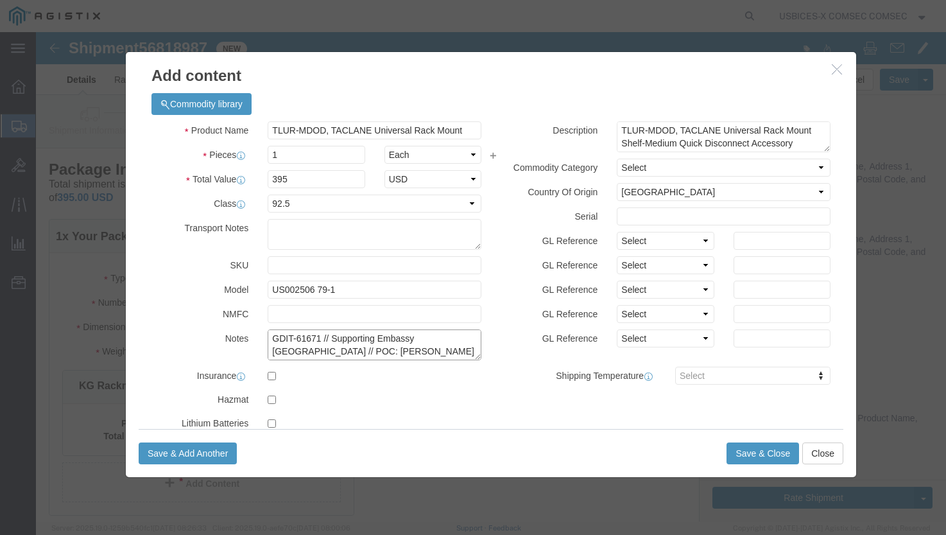
click textarea "GDIT-61671 // Supporting Embassy Mexico // POC: michael.d.shepherd3.civ@mail.mi…"
click textarea "GDIT-61671 // Supporting Embassy Mexico // additional POC: michael.d.shepherd3.…"
drag, startPoint x: 417, startPoint y: 307, endPoint x: 293, endPoint y: 306, distance: 123.9
click textarea "GDIT-61671 // Supporting Embassy Mexico // additional POC: michael.d.shepherd3.…"
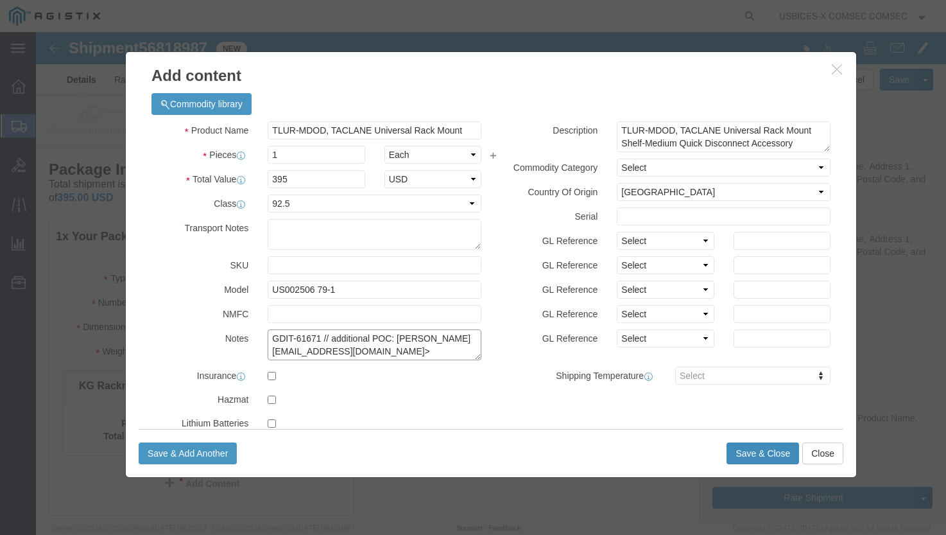
type textarea "GDIT-61671 // additional POC: michael.d.shepherd3.civ@mail.mil>"
click button "Save & Close"
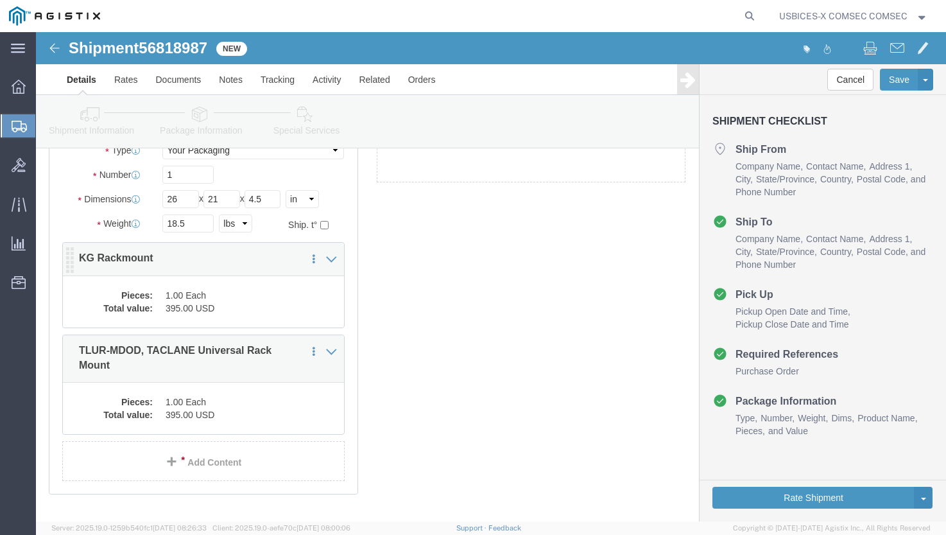
scroll to position [128, 0]
click div "1 x Your Packaging Package Type Select Bale(s) Basket(s) Bolt(s) Bottle(s) Buck…"
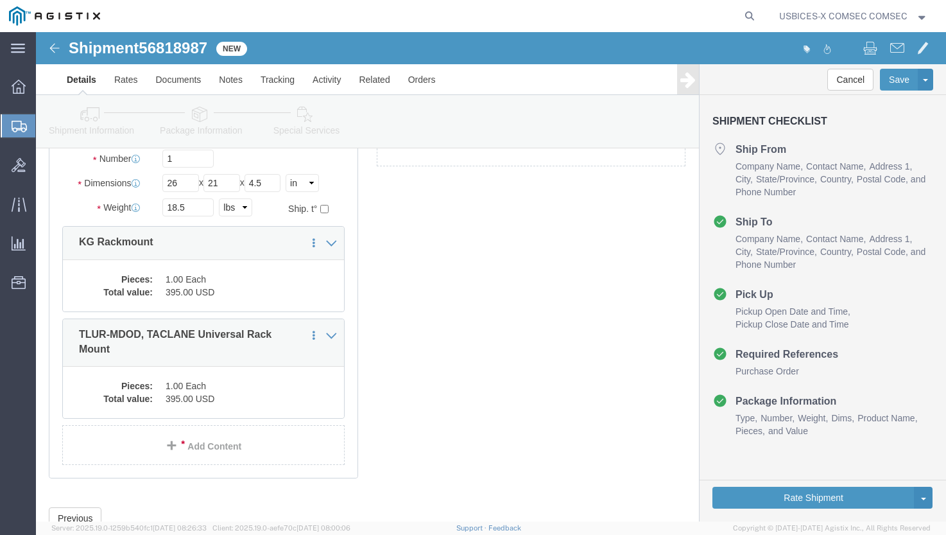
scroll to position [191, 0]
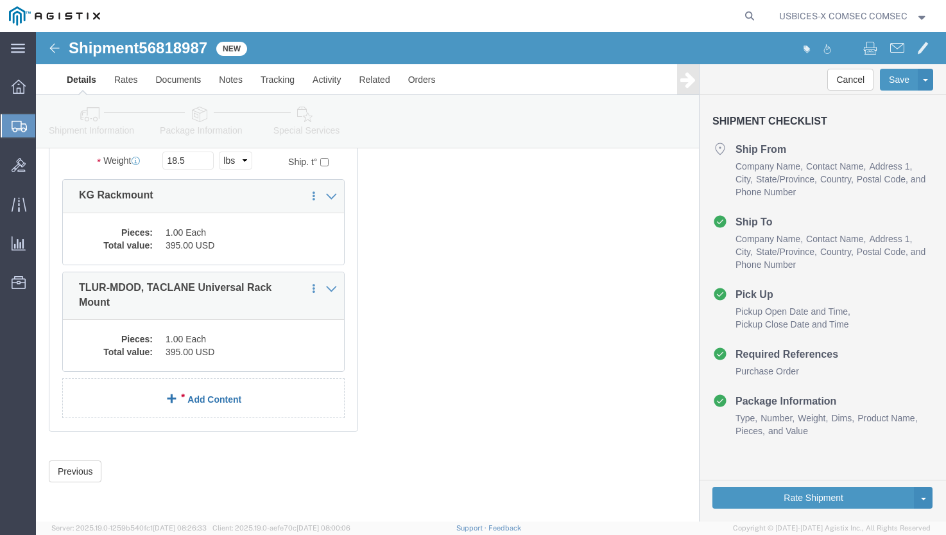
click link "Add Content"
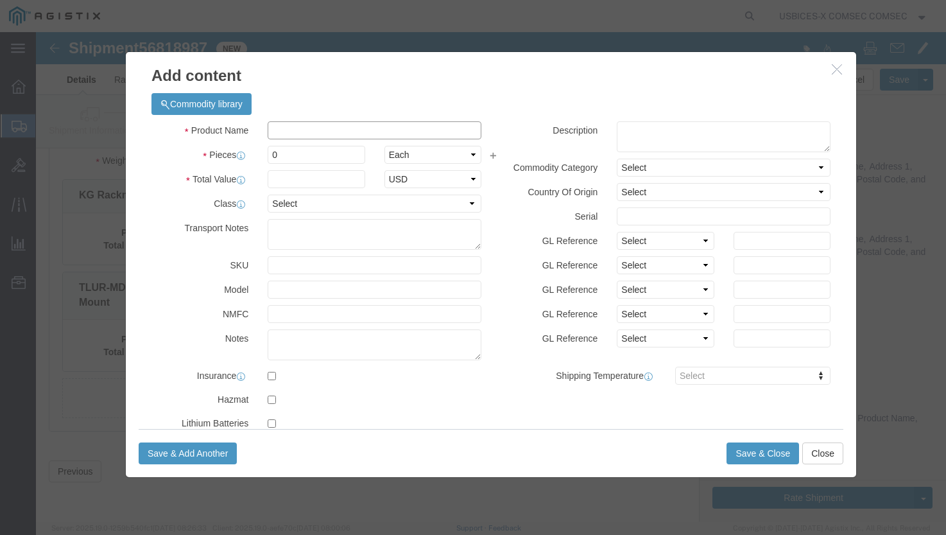
click input "text"
paste input "TLUR-PWQD, TACLANE Universal Rack Mount"
type input "TLUR-PWQD, TACLANE Universal Rack Mount"
click div
click input "0"
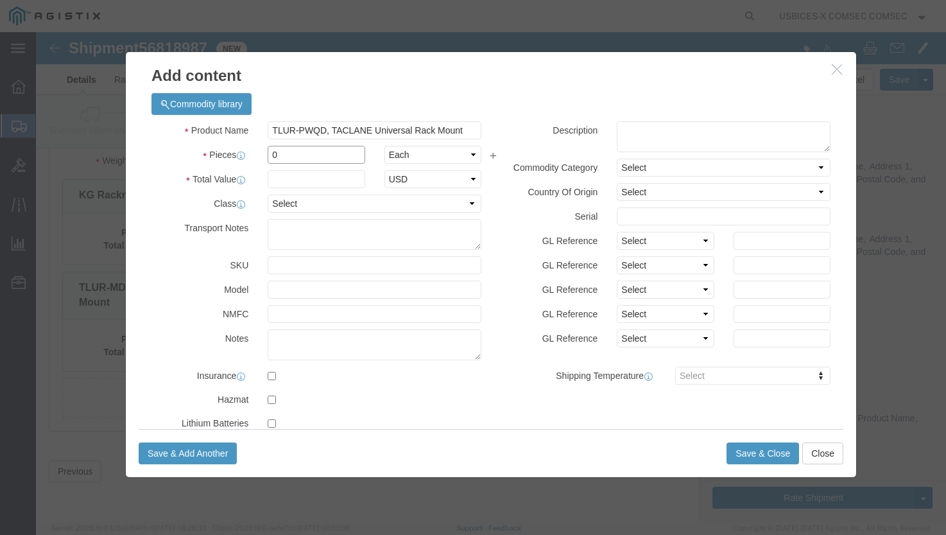
drag, startPoint x: 248, startPoint y: 125, endPoint x: 208, endPoint y: 119, distance: 40.9
click div "Pieces 0 Select Bag Barrels 100Board Feet Bottle Box Blister Pack Carats Can Ca…"
type input "1"
click input "text"
type input "395"
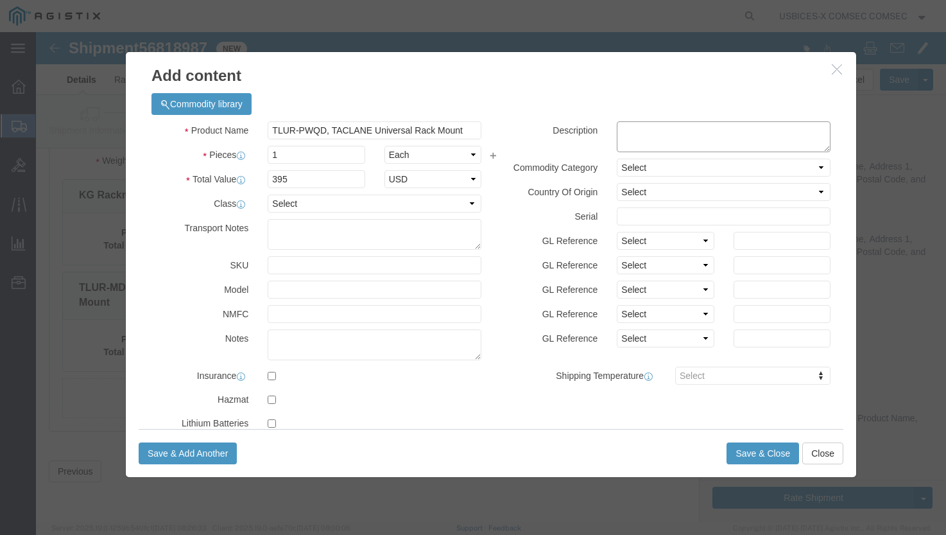
click textarea
paste textarea "TLUR-PWQD, TACLANE Universal Rack Mount Shelf- Power Supply Quick Disconnect Ac…"
type textarea "TLUR-PWQD, TACLANE Universal Rack Mount Shelf- Power Supply Quick Disconnect Ac…"
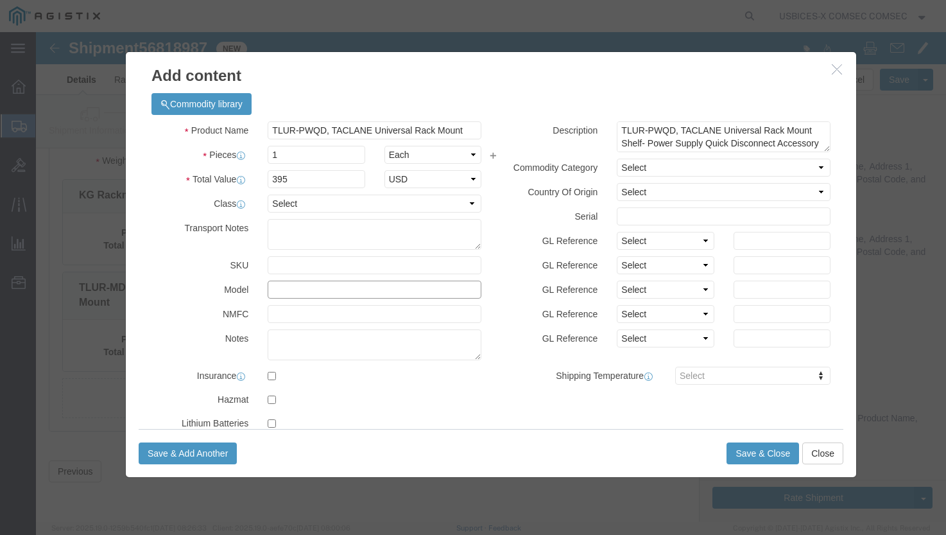
click input "text"
paste input "US00250681 • 1"
drag, startPoint x: 291, startPoint y: 256, endPoint x: 297, endPoint y: 261, distance: 8.2
click input "US00250681 • 1"
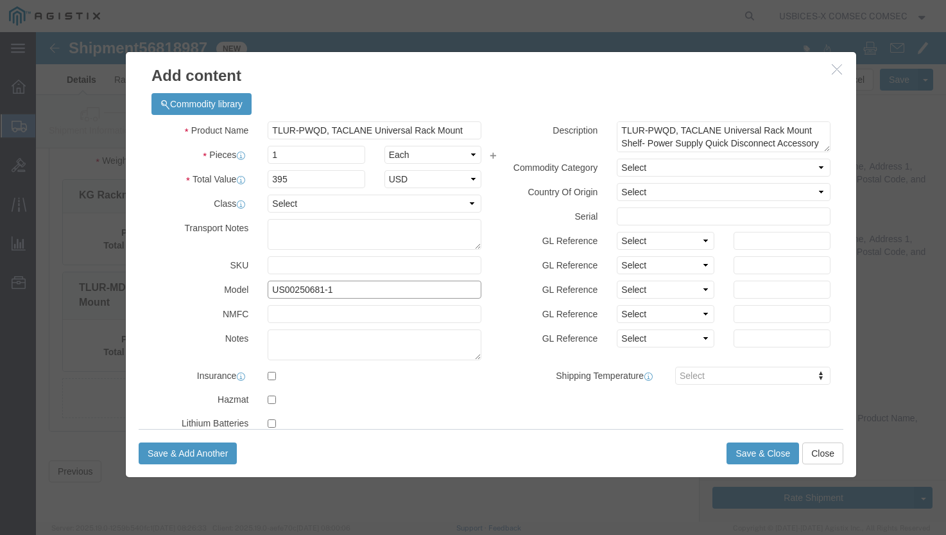
type input "US00250681-1"
click textarea
click textarea "GDIT-61671 // Additional POC:"
paste textarea "michael.d.shepherd3.civ@mail.mil"
type textarea "GDIT-61671 // Additional POC:michael.d.shepherd3.civ@mail.mil"
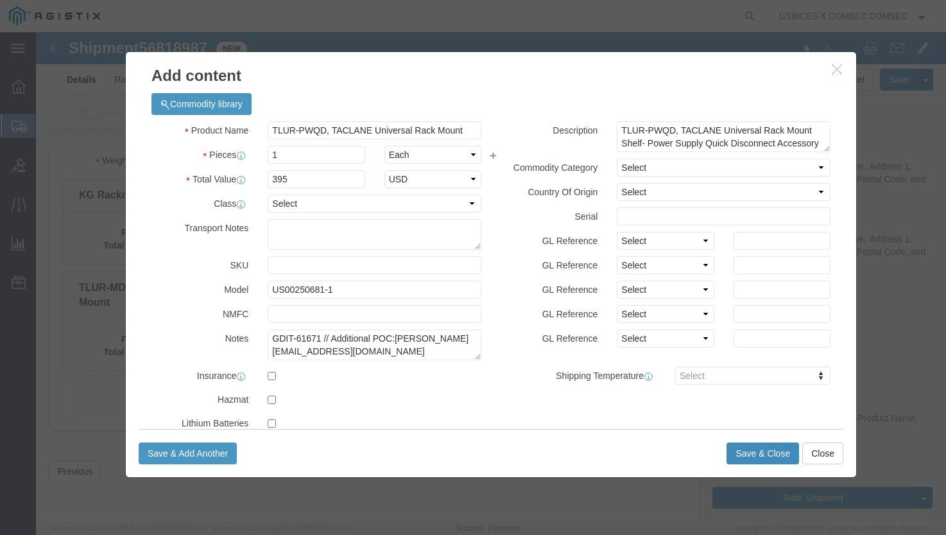
click button "Save & Close"
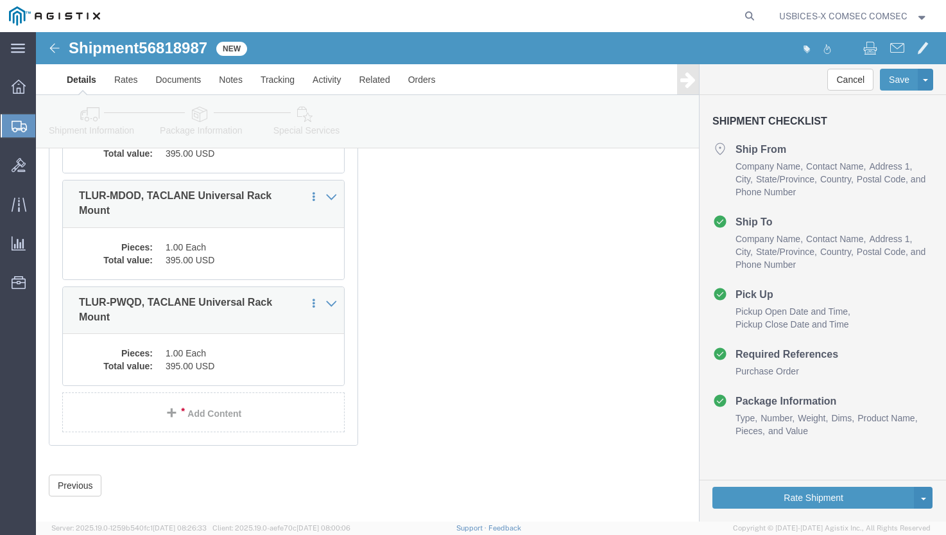
scroll to position [297, 0]
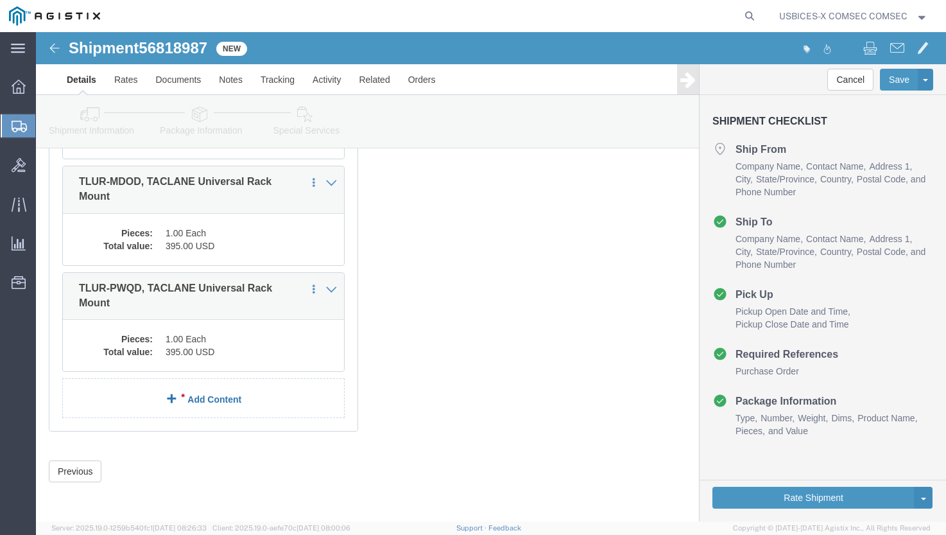
click link "Add Content"
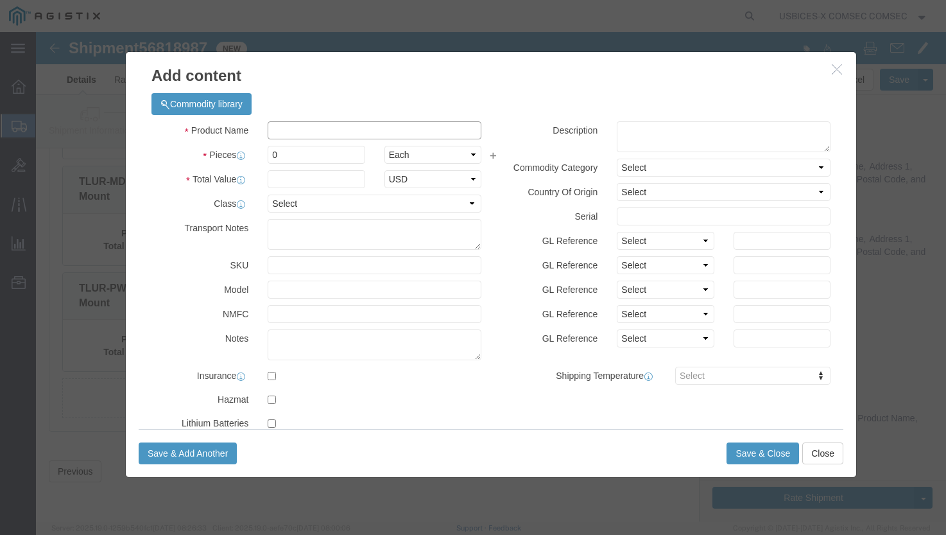
click input "text"
paste input "FX-1 GMM, 1000 Base-SX Multi Mode Pluggable Optic"
drag, startPoint x: 323, startPoint y: 98, endPoint x: 260, endPoint y: 96, distance: 62.9
click input "FX-1 GMM, 1000 Base-SX Multi Mode Pluggable Optic"
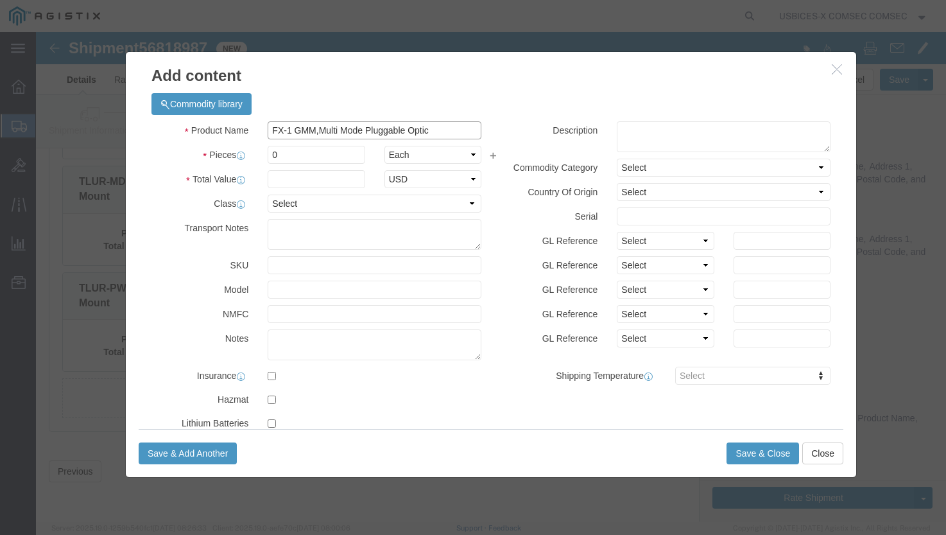
scroll to position [0, 0]
type input "FX-1 GMM,Multi Mode Pluggable Optic"
click textarea
paste textarea "FX-1 GMM, 1000 Base-SX Multi Mode Pluggable Optic"
type textarea "FX-1 GMM, 1000 Base-SX Multi Mode Pluggable Optic"
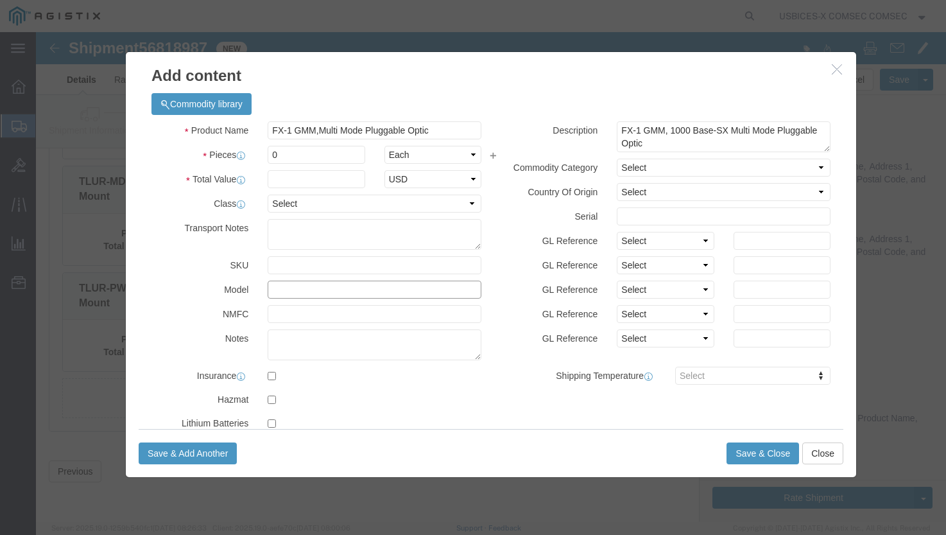
click input "text"
paste input "21-2842466-3"
type input "21-2842466-3"
click textarea
click textarea "GDIT-61671 // Additional POC:"
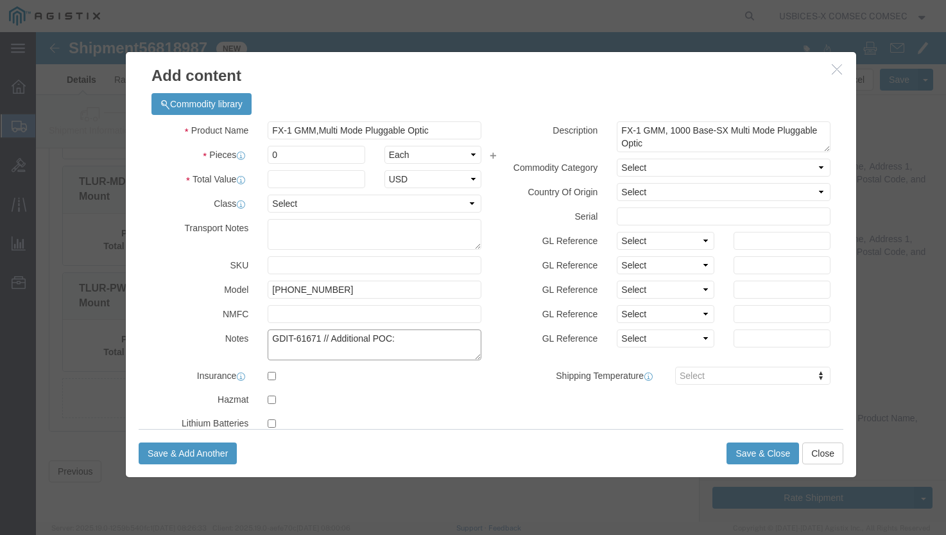
paste textarea "michael.d.shepherd3.civ@mail.mil"
click textarea "GDIT-61671 // Additional POC:michael.d.shepherd3.civ@mail.mil"
type textarea "GDIT-61671 // Additional POC: michael.d.shepherd3.civ@mail.mil"
drag, startPoint x: 243, startPoint y: 125, endPoint x: 222, endPoint y: 124, distance: 20.6
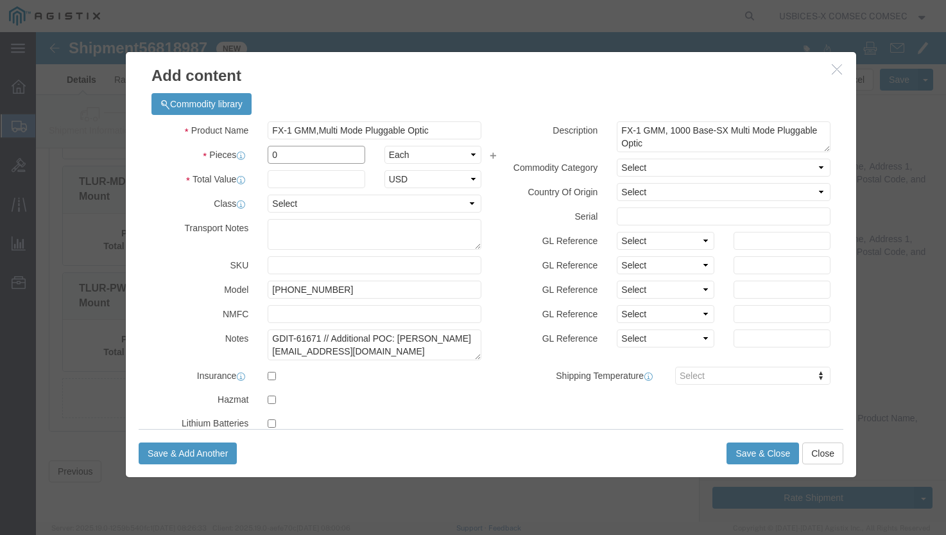
click div "0"
type input "2"
click input "text"
type input "1200"
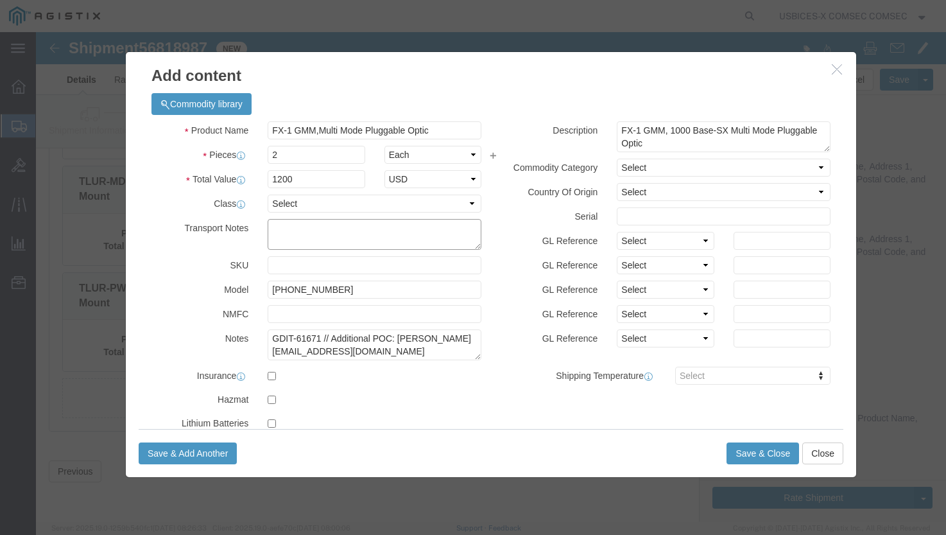
click textarea
click button "Save & Close"
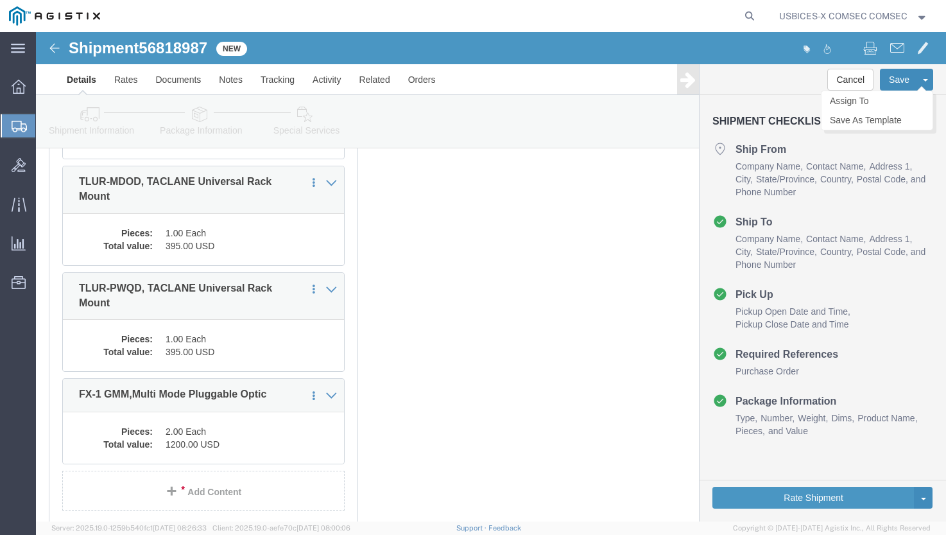
click button "Save"
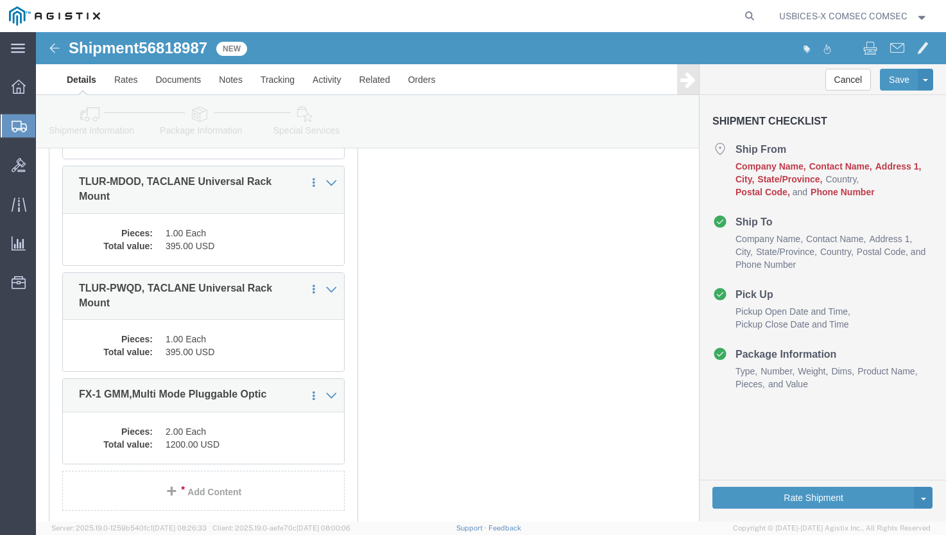
click link "Details"
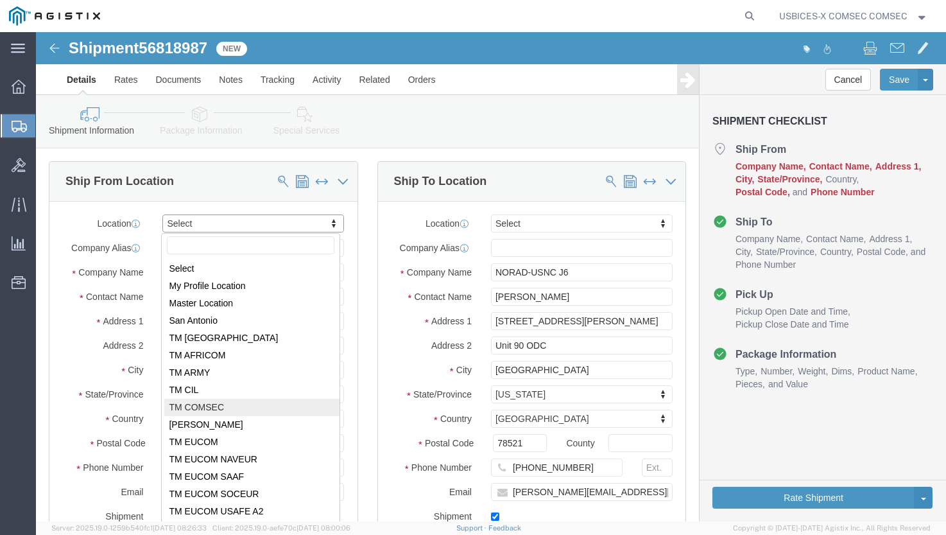
select select "59251"
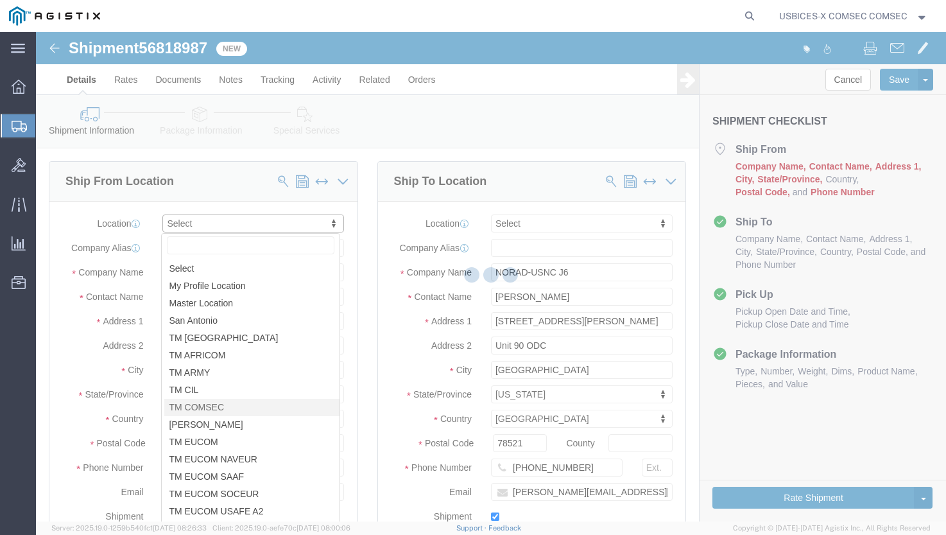
type input "USBICES-X"
type input "Earl Shearin"
type input "7770 Backlick Rd."
type input "CA 871358"
type input "Springfield"
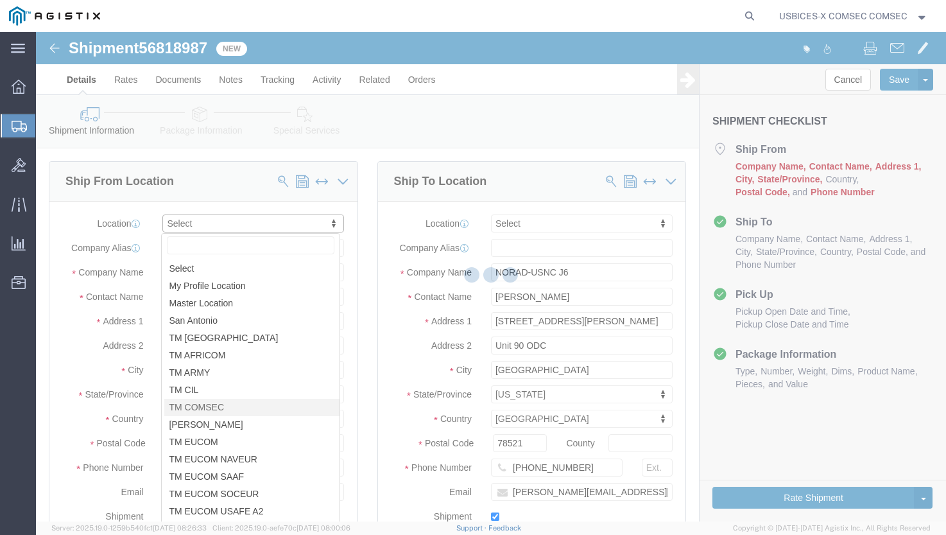
type input "22150"
type input "703-373-2475"
type input "earl.shearin@gdit.com"
checkbox input "true"
select select "VA"
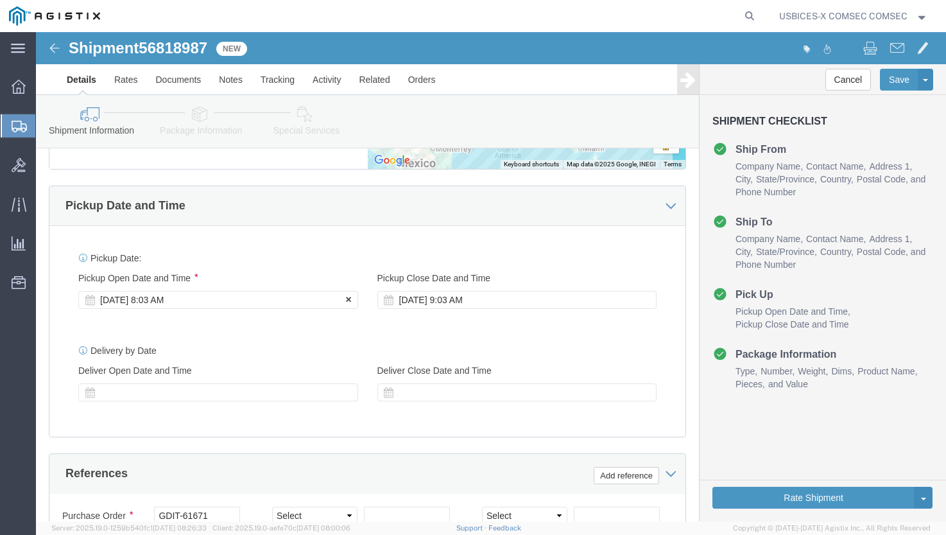
scroll to position [706, 0]
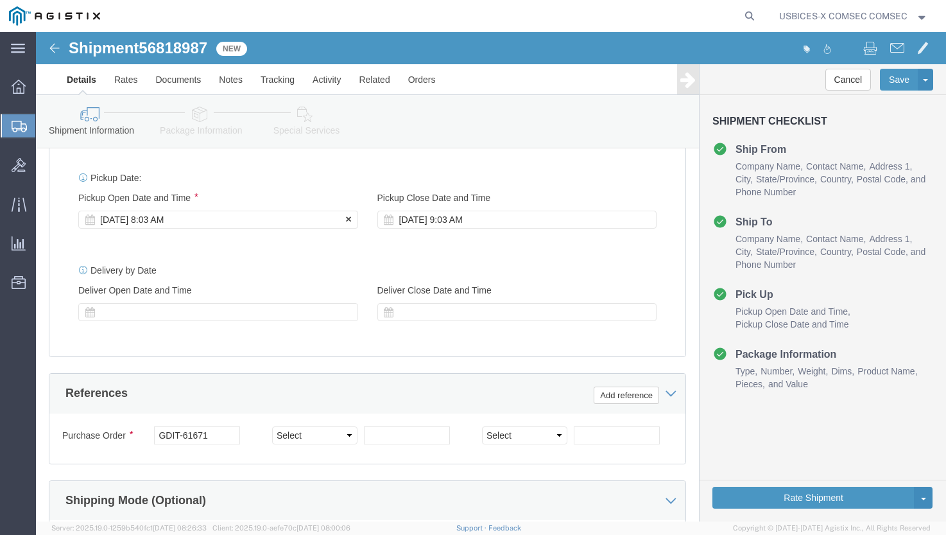
click div "Sep 15 2025 8:03 AM"
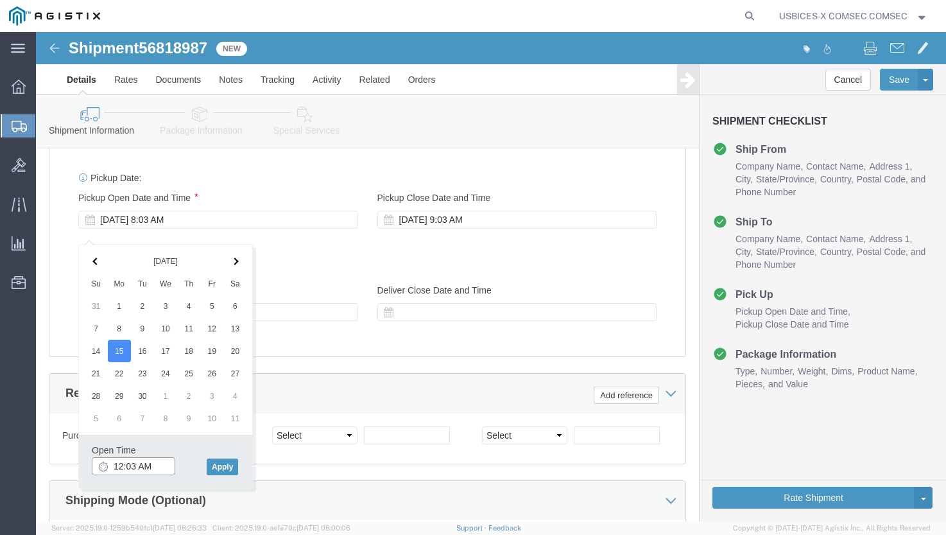
drag, startPoint x: 113, startPoint y: 435, endPoint x: 103, endPoint y: 433, distance: 9.7
click input "12:03 AM"
click input "12:03pmM"
click input "12:03M"
type input "12:03 PM"
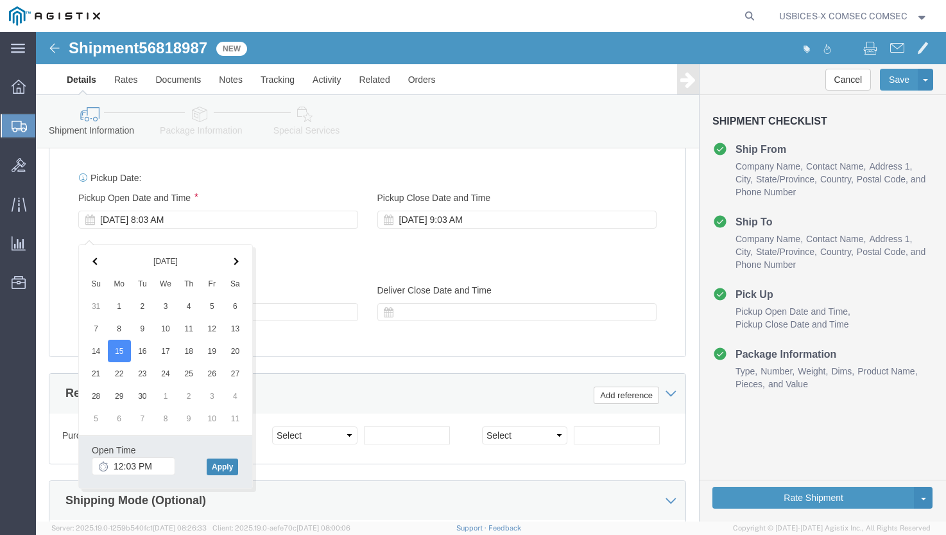
click button "Apply"
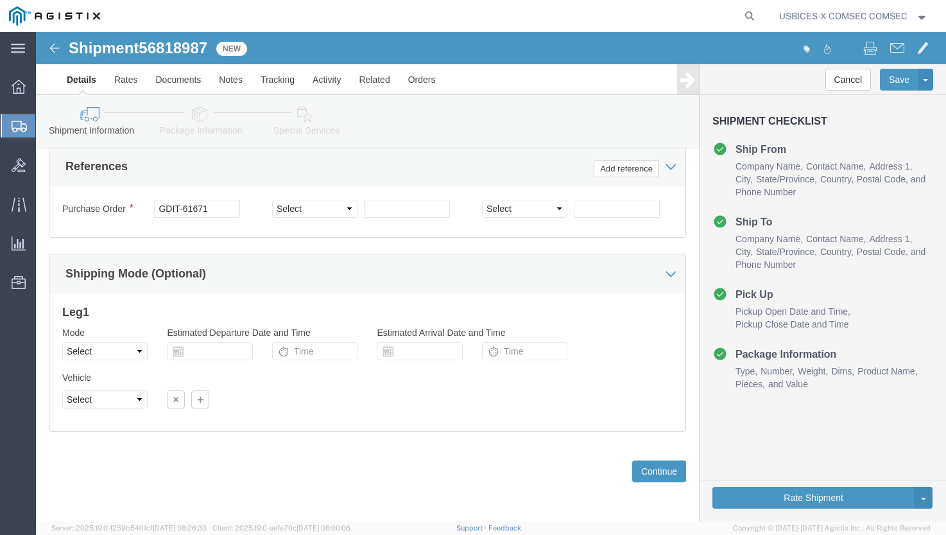
scroll to position [946, 0]
click button "Continue"
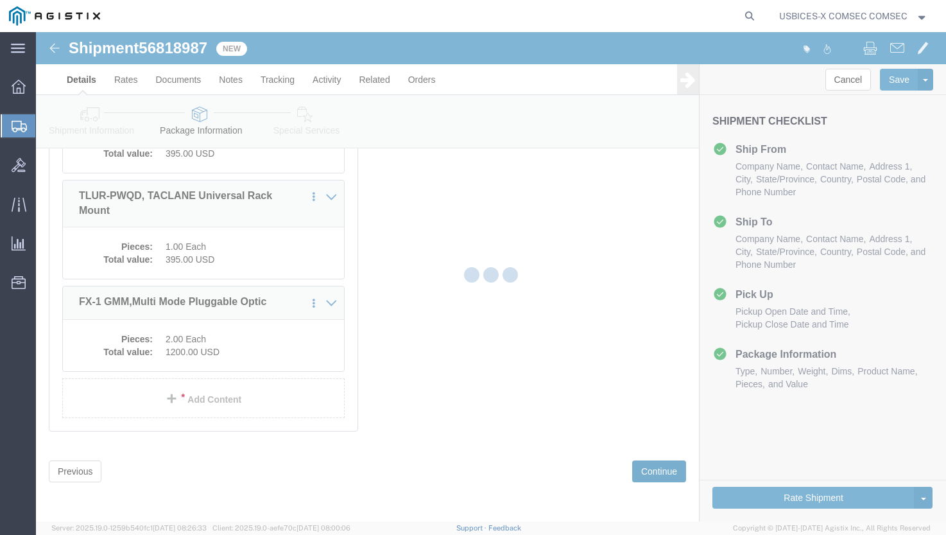
scroll to position [315, 0]
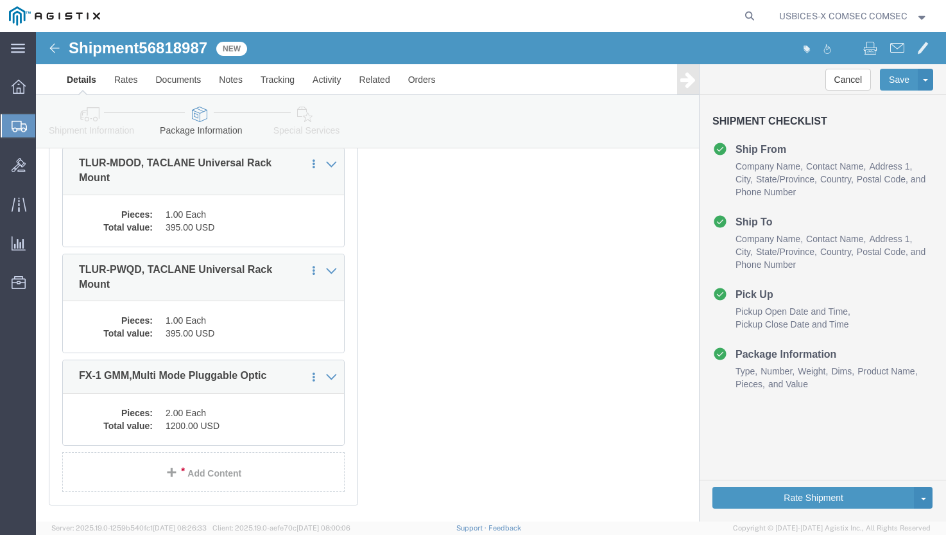
click link "Details"
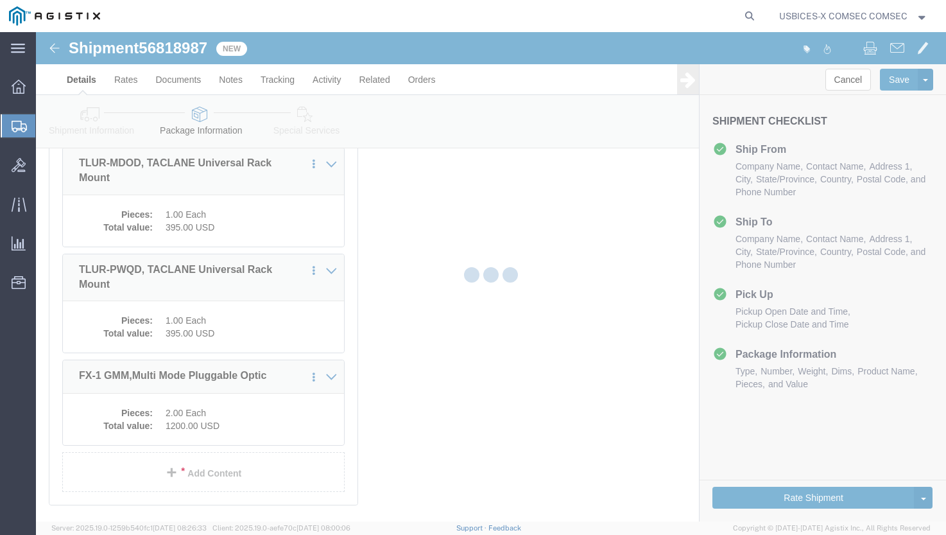
select select "59251"
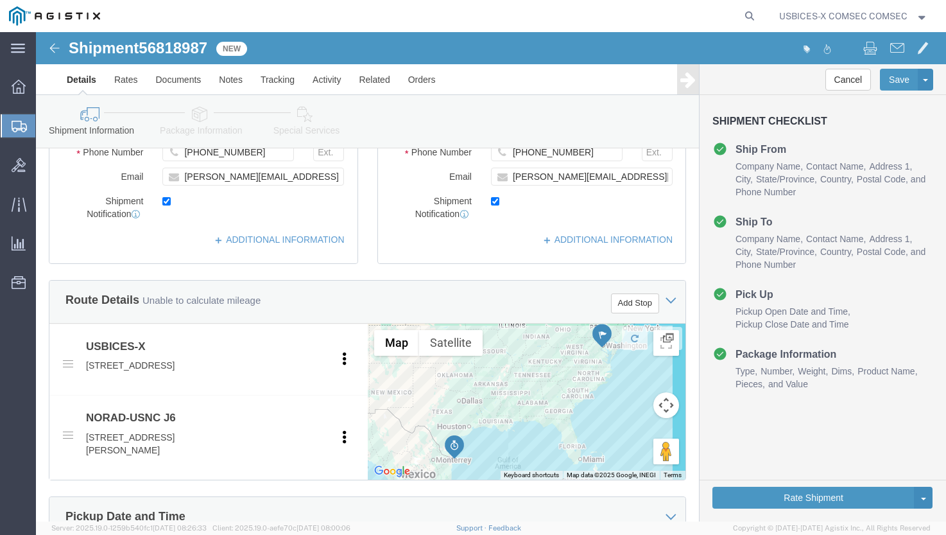
click span "56818987"
copy span "56818987"
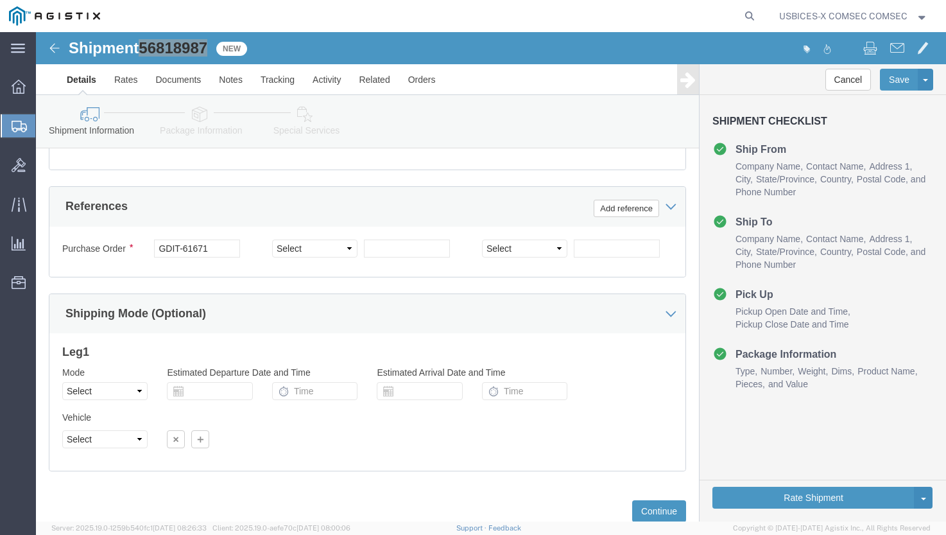
scroll to position [946, 0]
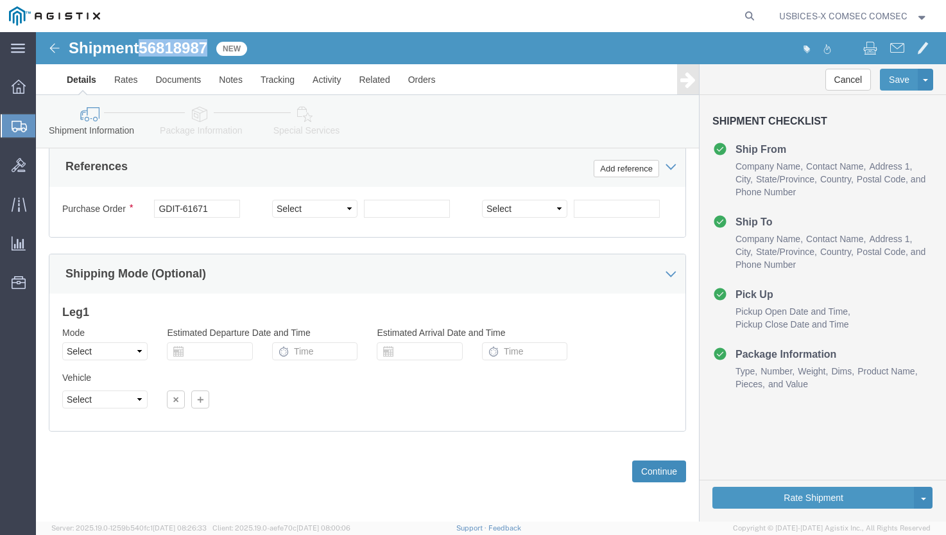
click button "Continue"
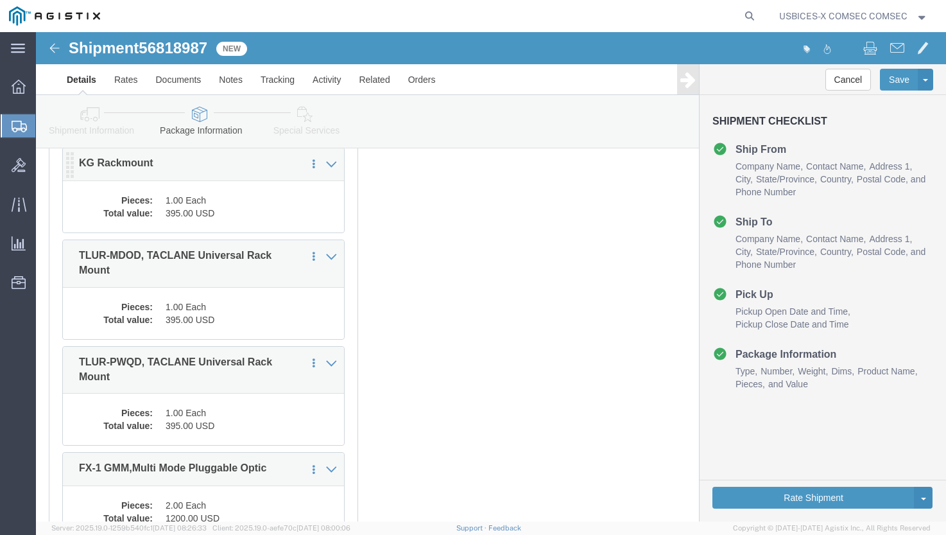
scroll to position [251, 0]
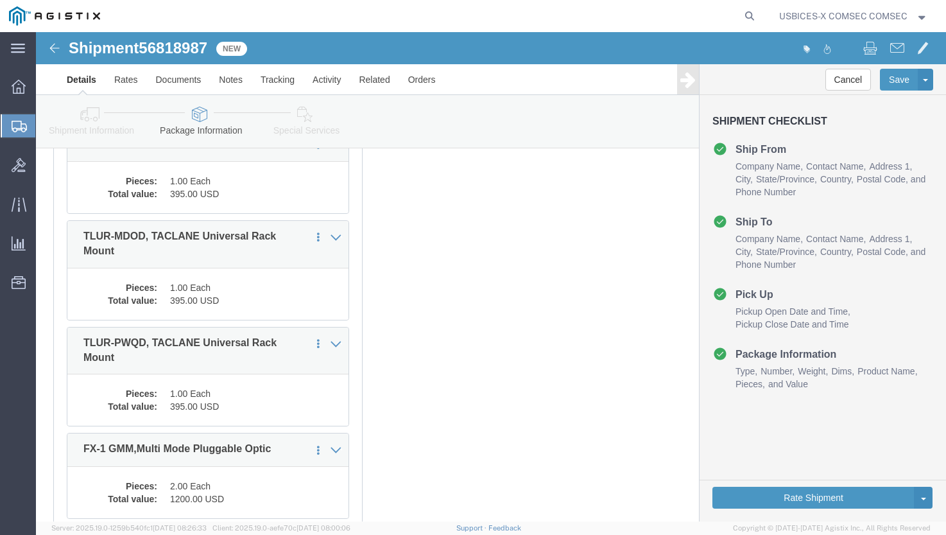
drag, startPoint x: 44, startPoint y: 191, endPoint x: 48, endPoint y: 198, distance: 7.8
click div "1 x Your Packaging Package Type Select Bale(s) Basket(s) Bolt(s) Bottle(s) Buck…"
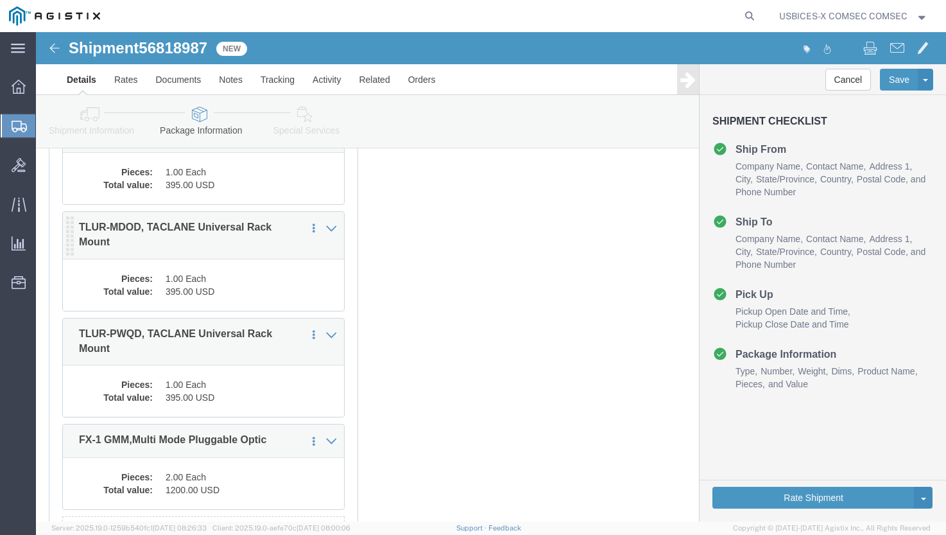
click p "TLUR-MDOD, TACLANE Universal Rack Mount"
click div "1 x Your Packaging Package Type Select Bale(s) Basket(s) Bolt(s) Bottle(s) Buck…"
click div
drag, startPoint x: 215, startPoint y: 213, endPoint x: 223, endPoint y: 246, distance: 33.6
click dd "1.00 Each"
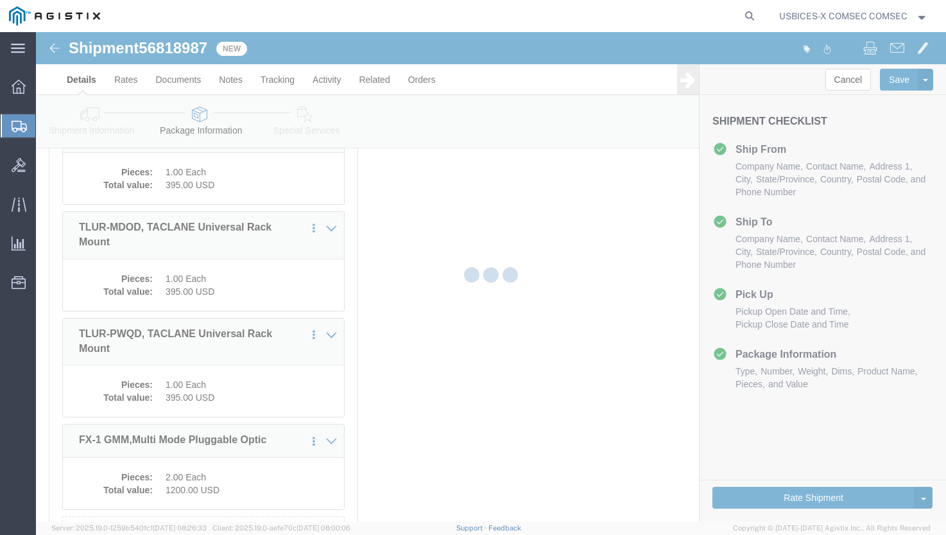
click at [259, 278] on div at bounding box center [491, 276] width 910 height 489
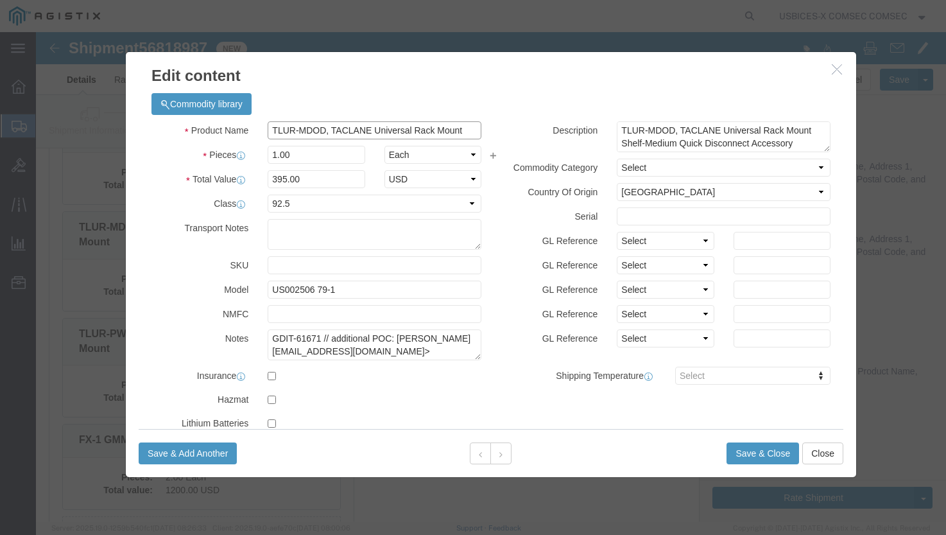
drag, startPoint x: 228, startPoint y: 97, endPoint x: 431, endPoint y: 99, distance: 202.9
click input "TLUR-MDOD, TACLANE Universal Rack Mount"
click button "Close"
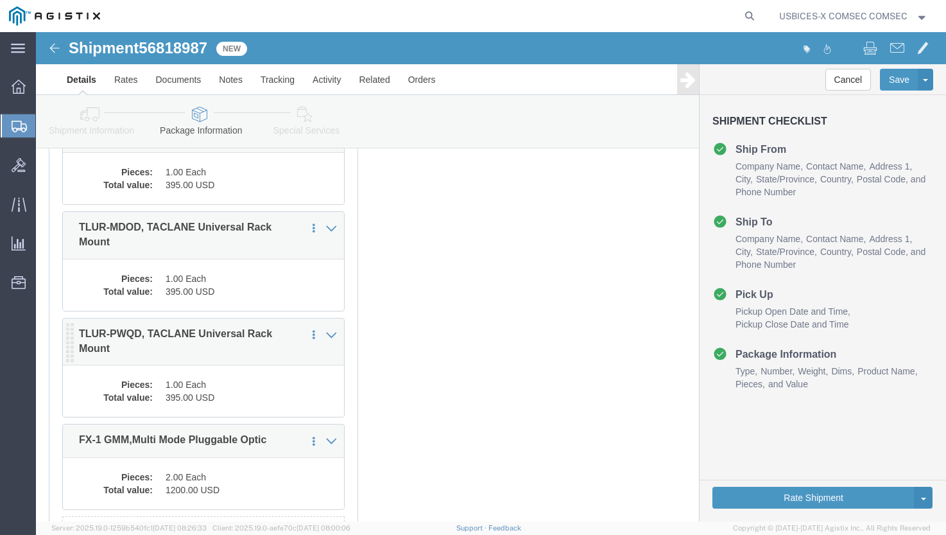
click dd "395.00 USD"
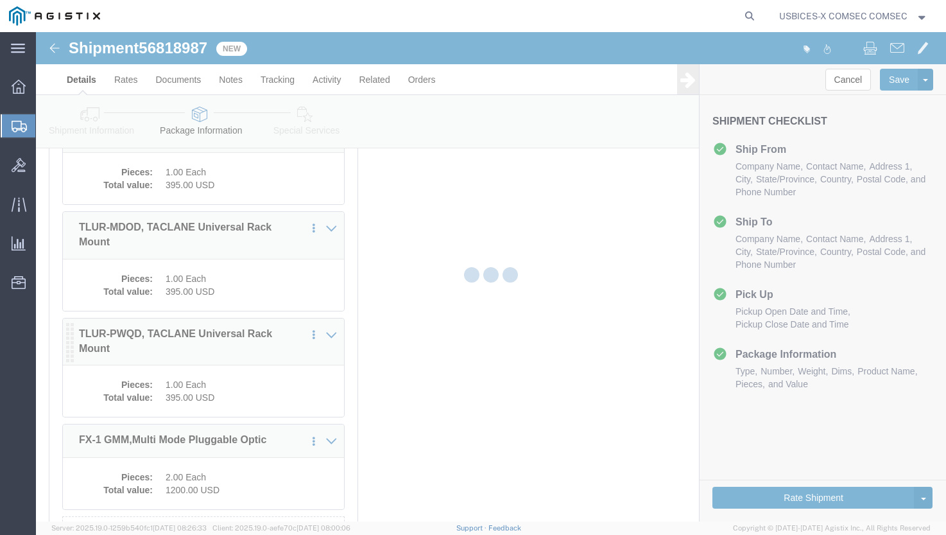
click at [275, 396] on div at bounding box center [491, 276] width 910 height 489
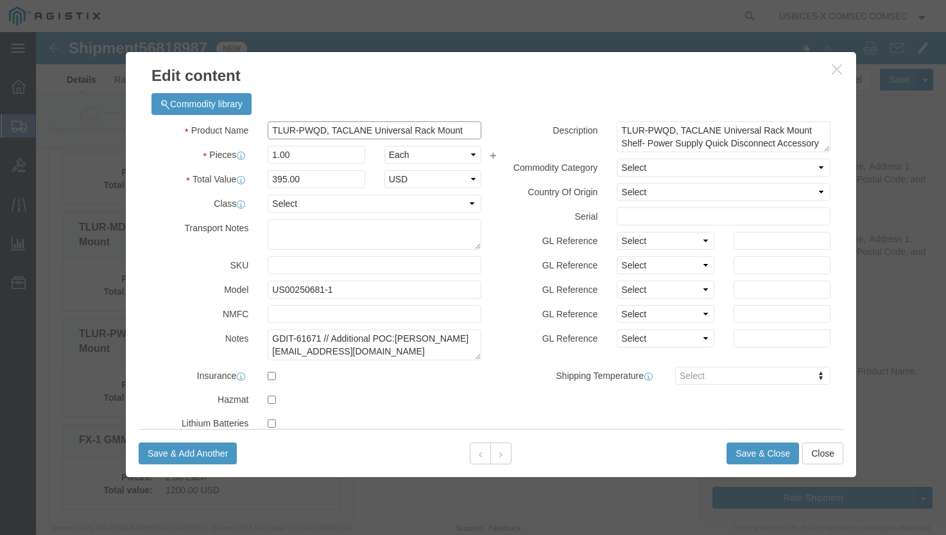
drag, startPoint x: 230, startPoint y: 94, endPoint x: 417, endPoint y: 92, distance: 186.8
click div "Commodity library Product Name TLUR-PWQD, TACLANE Universal Rack Mount Pieces 1…"
click button "Close"
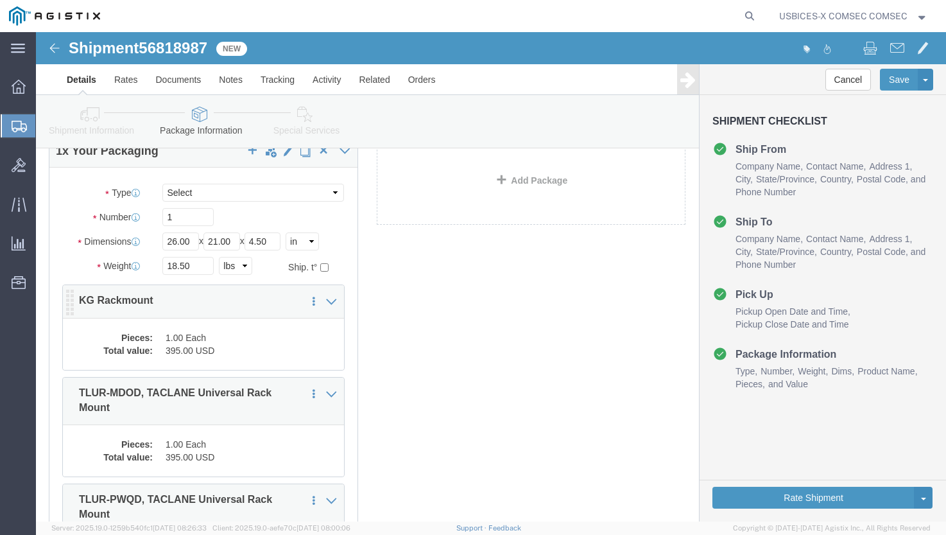
scroll to position [64, 0]
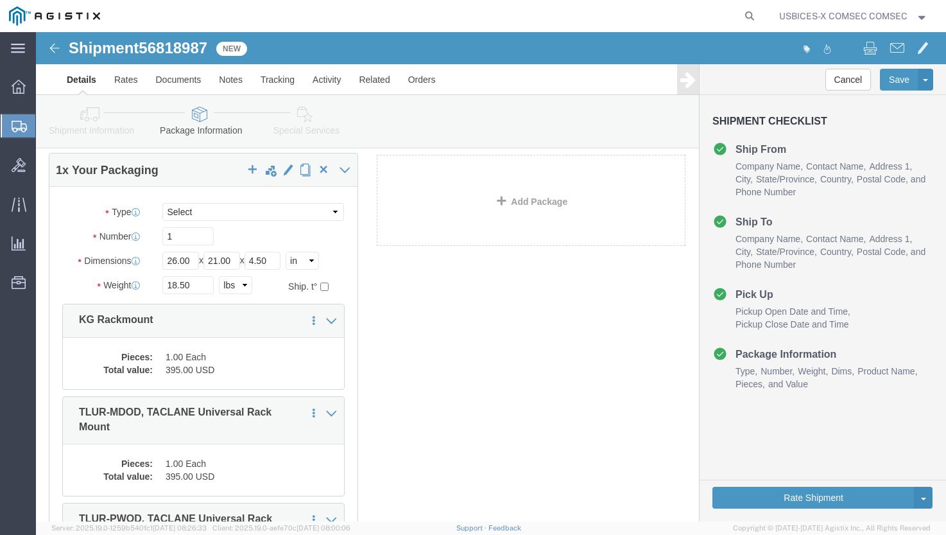
click div "1 x Your Packaging Package Type Select Bale(s) Basket(s) Bolt(s) Bottle(s) Buck…"
click dd "1.00 Each"
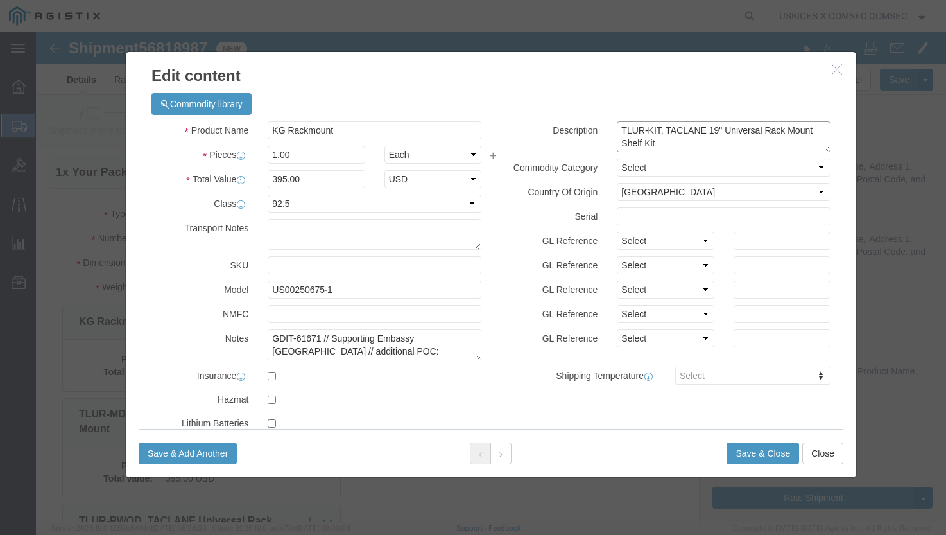
drag, startPoint x: 576, startPoint y: 96, endPoint x: 621, endPoint y: 114, distance: 48.4
click textarea "TLUR-KIT, TACLANE 19" Universal Rack Mount Shelf Kit"
click button "Close"
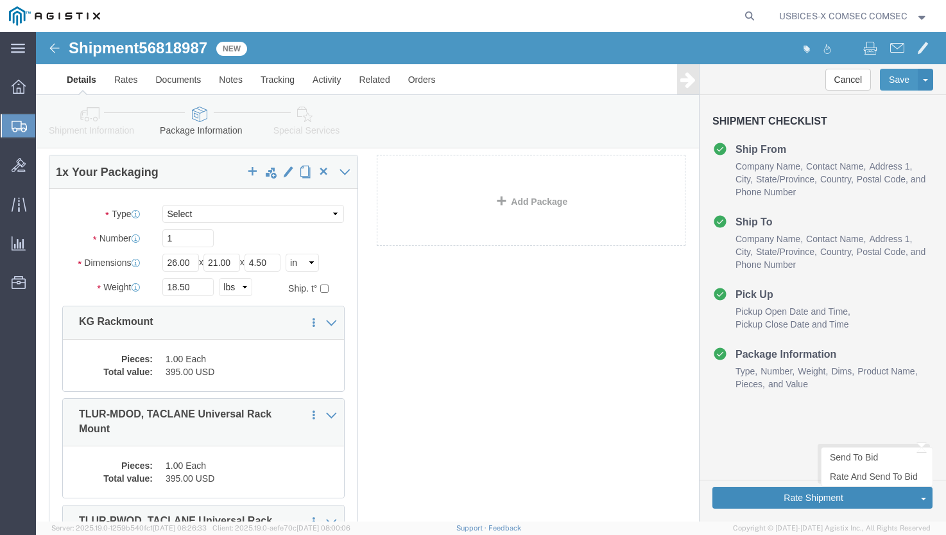
click button "Rate Shipment"
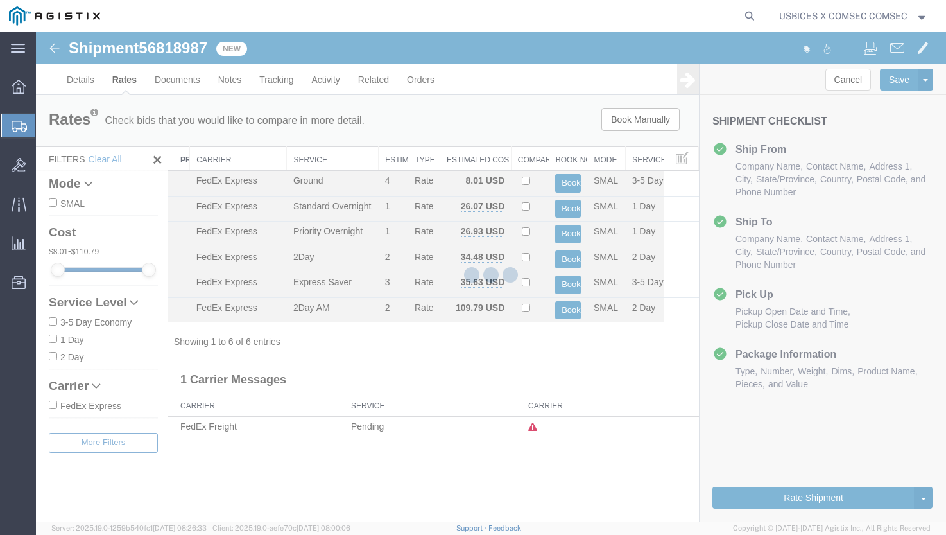
scroll to position [0, 0]
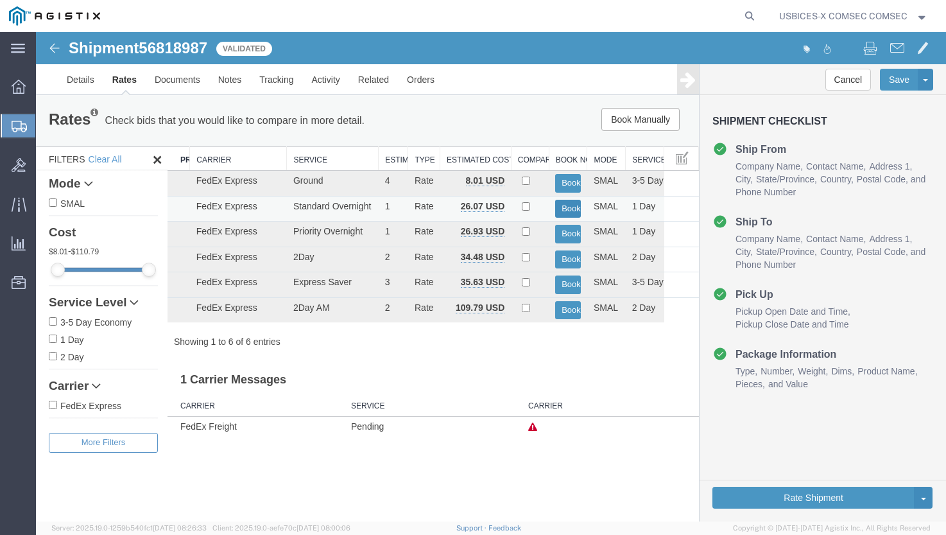
click at [569, 210] on button "Book" at bounding box center [568, 209] width 26 height 19
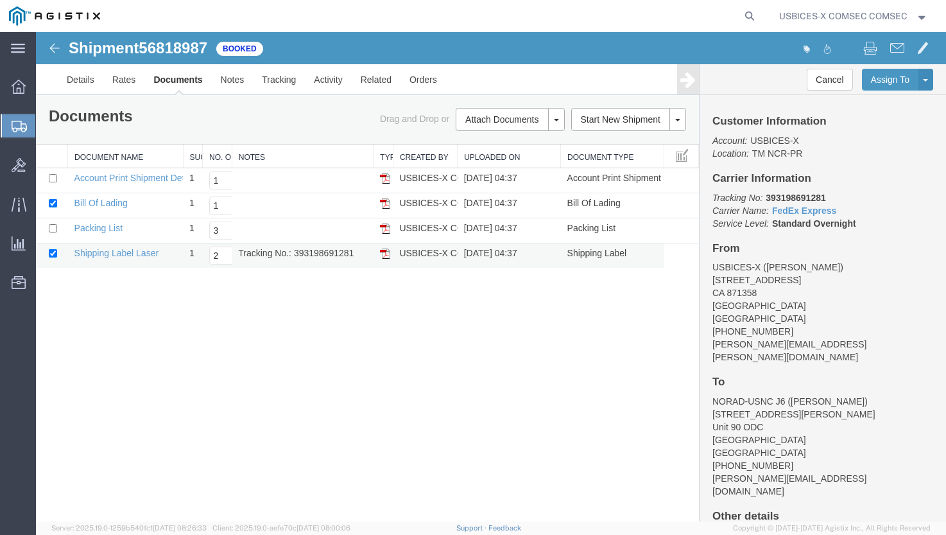
click at [330, 254] on td "Tracking No.: 393198691281" at bounding box center [303, 255] width 142 height 25
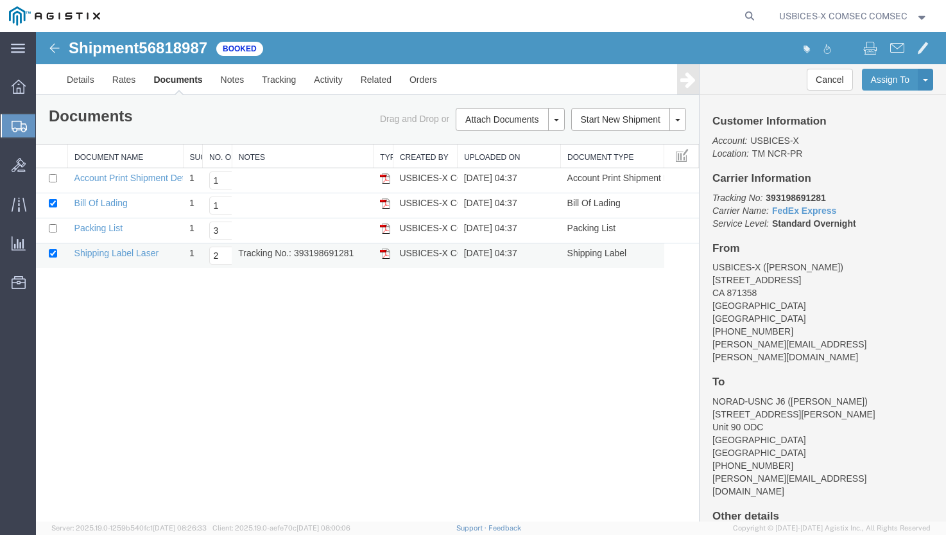
click at [332, 251] on td "Tracking No.: 393198691281" at bounding box center [303, 255] width 142 height 25
copy td "393198691281"
click at [55, 229] on input "checkbox" at bounding box center [53, 228] width 8 height 8
checkbox input "true"
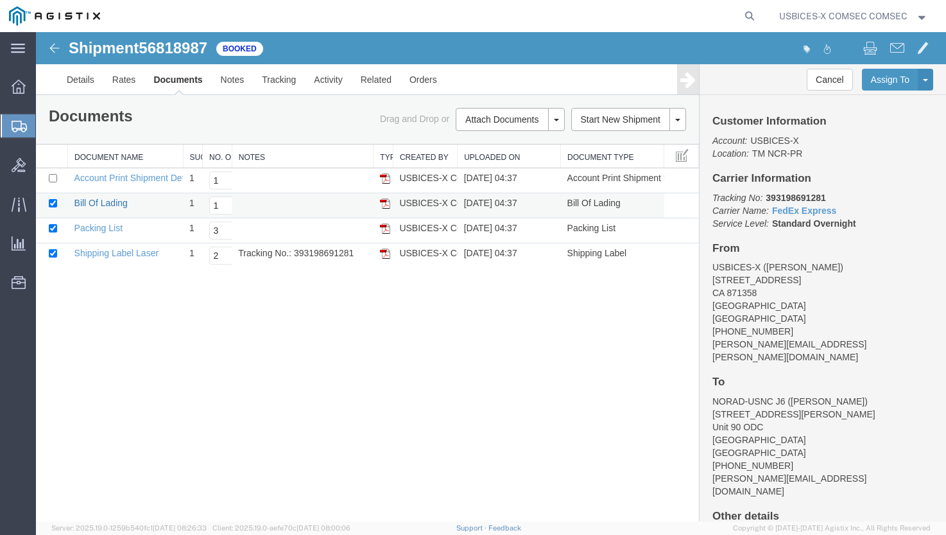
click at [91, 204] on link "Bill Of Lading" at bounding box center [100, 203] width 53 height 10
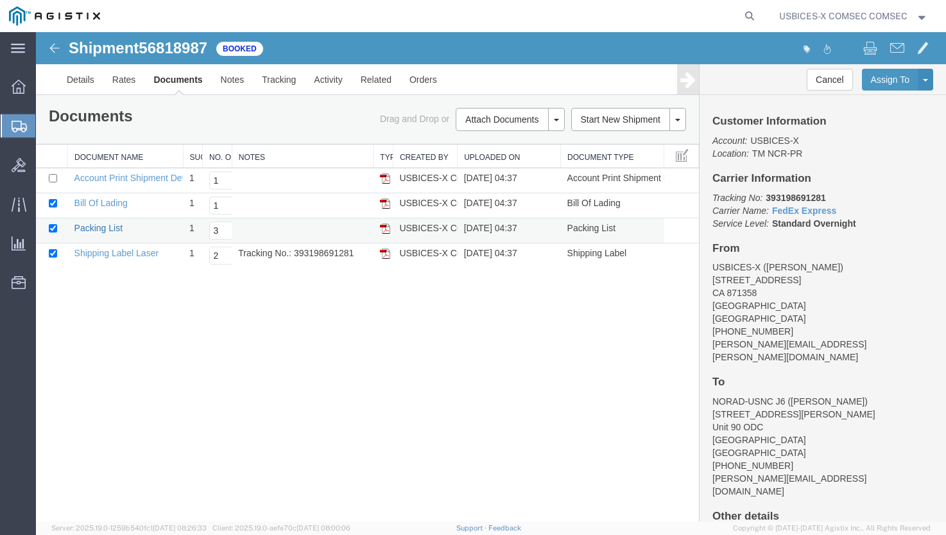
click at [98, 228] on link "Packing List" at bounding box center [98, 228] width 48 height 10
click at [122, 254] on link "Shipping Label Laser" at bounding box center [116, 253] width 85 height 10
click at [53, 14] on img at bounding box center [54, 15] width 91 height 19
